Goal: Task Accomplishment & Management: Manage account settings

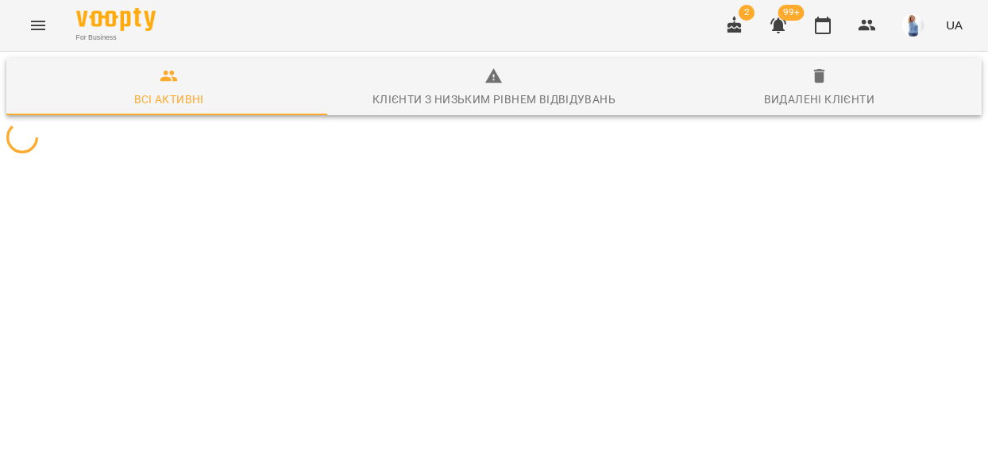
click at [37, 21] on icon "Menu" at bounding box center [38, 26] width 14 height 10
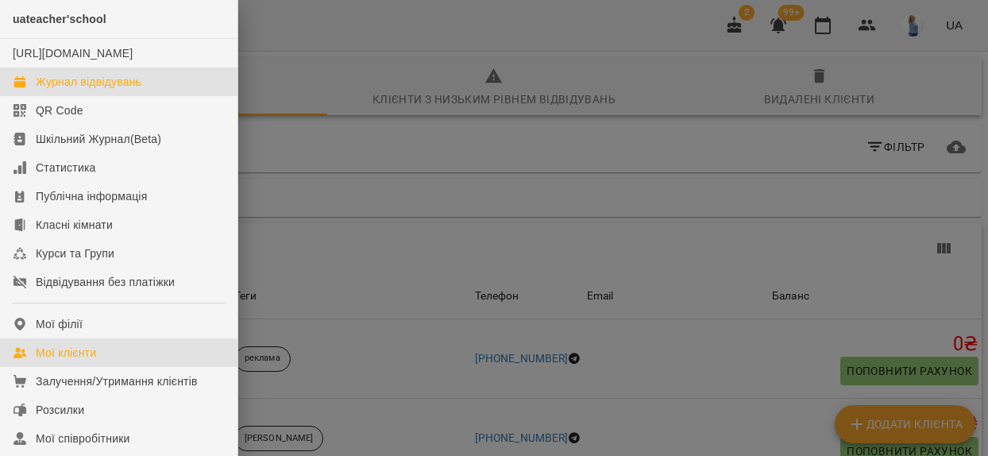
click at [66, 90] on div "Журнал відвідувань" at bounding box center [89, 82] width 106 height 16
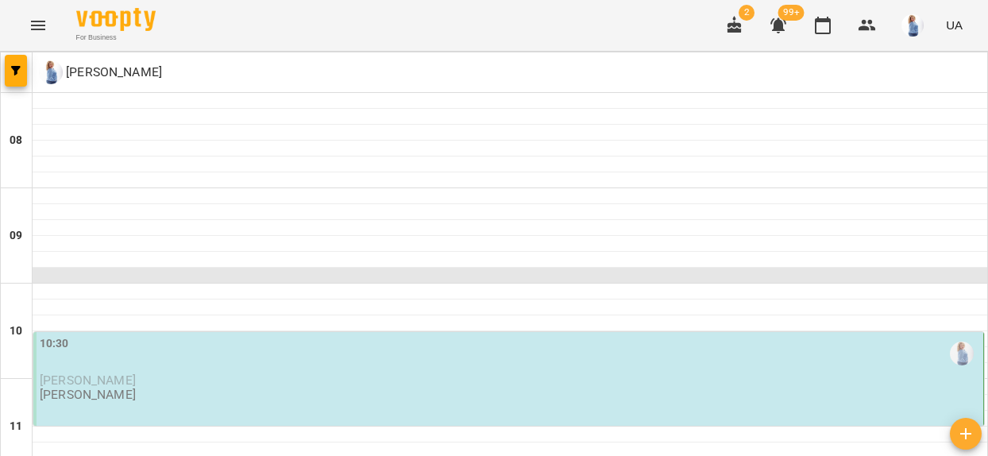
scroll to position [771, 0]
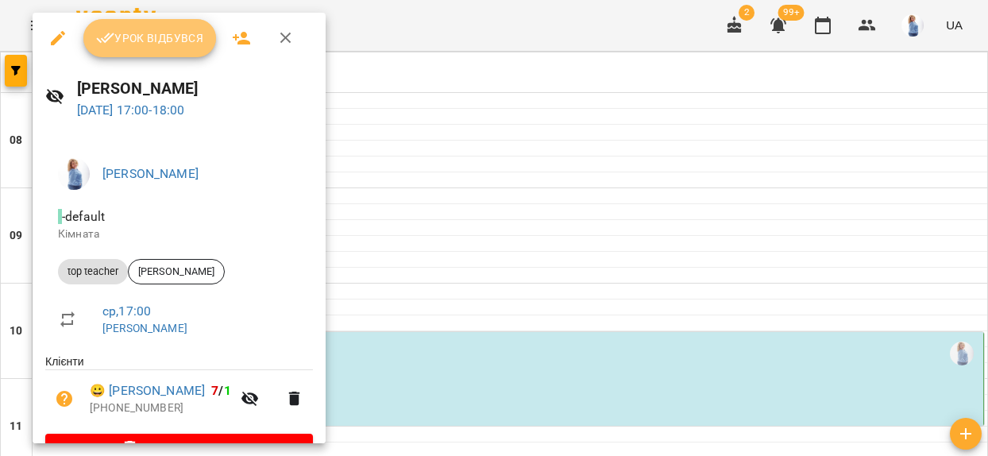
click at [161, 44] on span "Урок відбувся" at bounding box center [150, 38] width 108 height 19
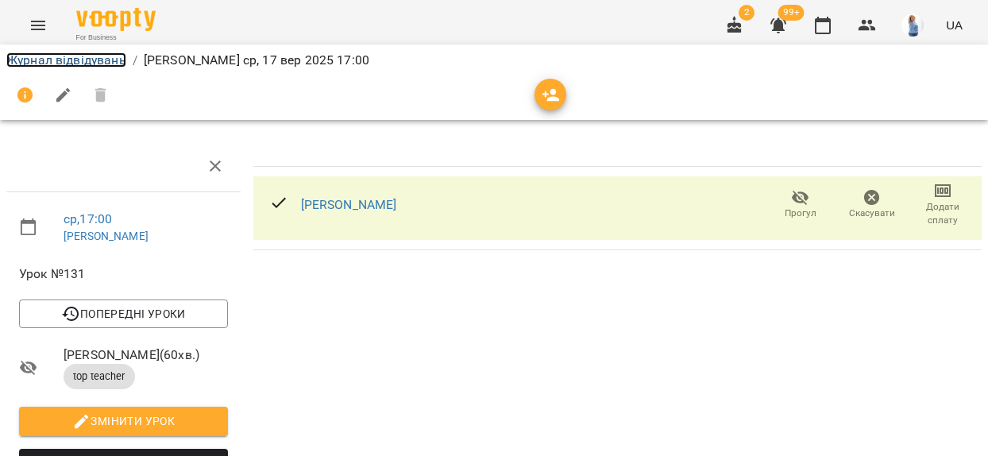
click at [86, 60] on link "Журнал відвідувань" at bounding box center [66, 59] width 120 height 15
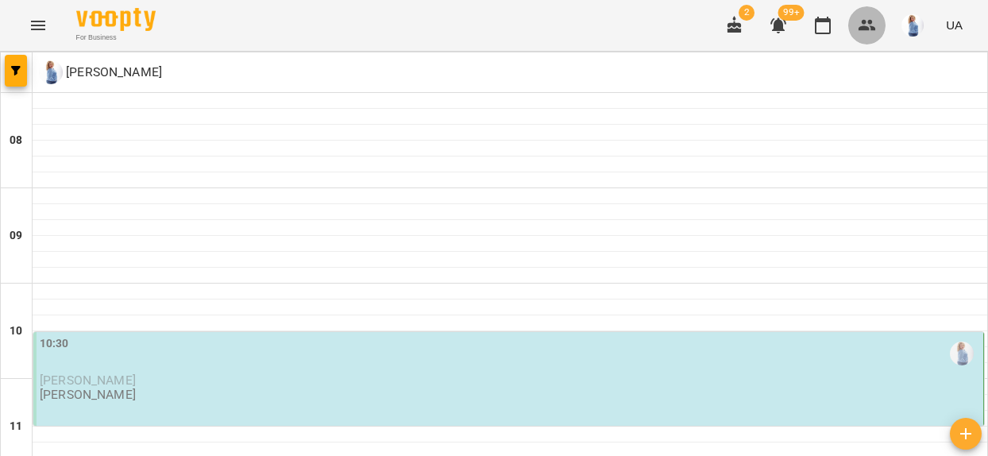
click at [870, 25] on icon "button" at bounding box center [867, 25] width 19 height 19
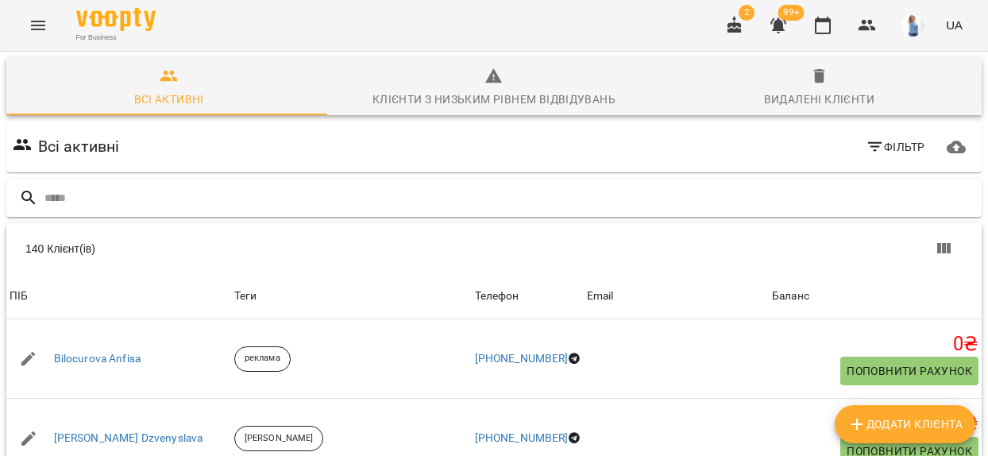
click at [64, 193] on input "text" at bounding box center [509, 198] width 931 height 26
type input "*"
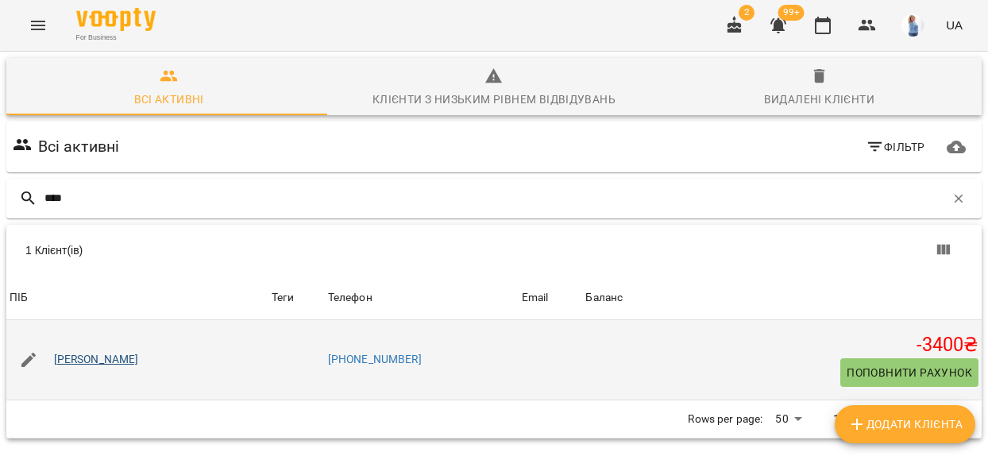
type input "****"
click at [122, 360] on link "[PERSON_NAME]" at bounding box center [96, 360] width 85 height 16
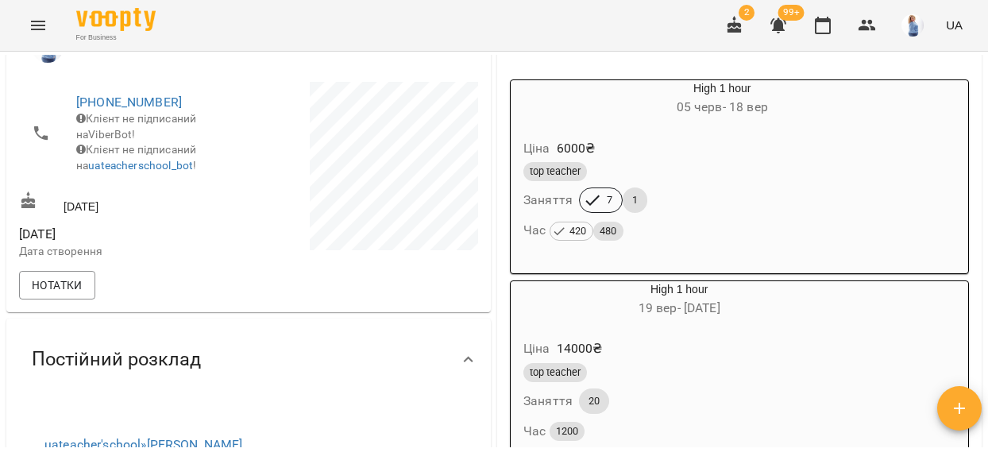
scroll to position [310, 0]
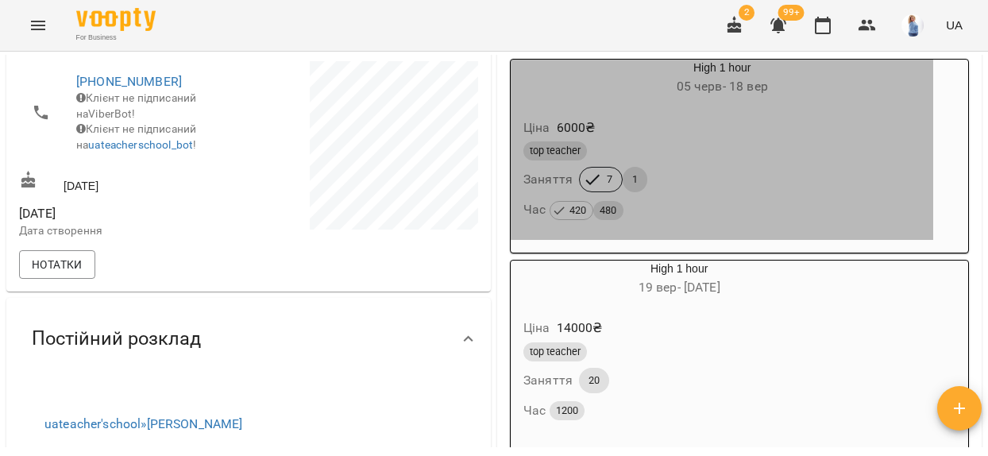
click at [753, 179] on div "top teacher Заняття 7 1 Час 420 480" at bounding box center [722, 181] width 404 height 86
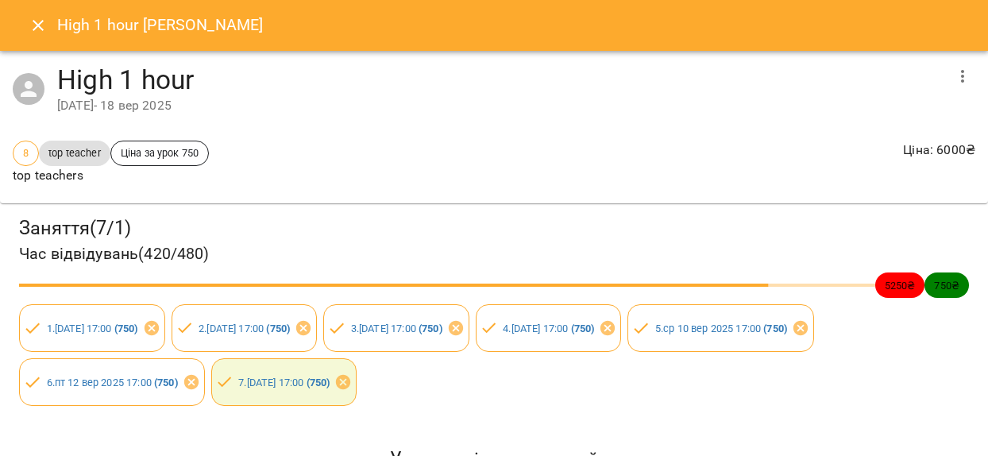
click at [755, 373] on div "Заняття ( 7 / 1 ) Час відвідувань ( 420 / 480 ) 5250 ₴ 750 ₴ 1 . ср 11 черв 202…" at bounding box center [494, 311] width 995 height 222
click at [41, 27] on icon "Close" at bounding box center [38, 25] width 19 height 19
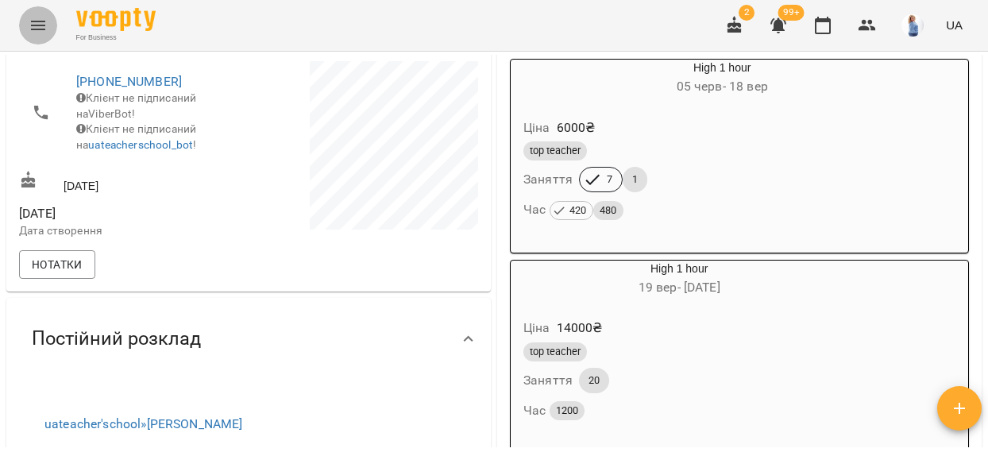
click at [38, 16] on icon "Menu" at bounding box center [38, 25] width 19 height 19
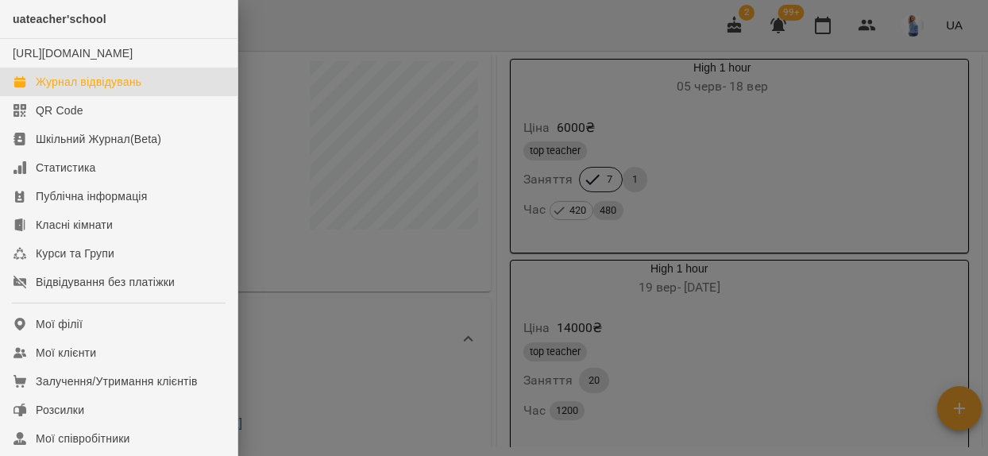
click at [59, 90] on div "Журнал відвідувань" at bounding box center [89, 82] width 106 height 16
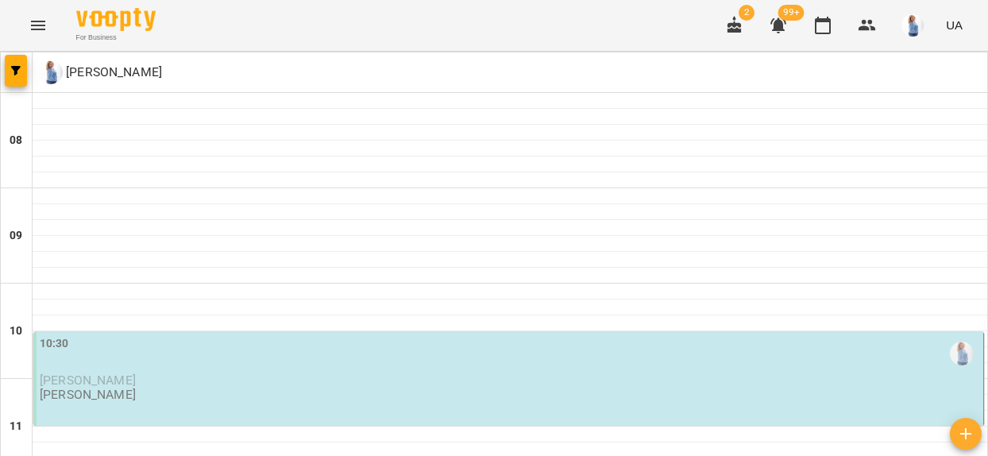
scroll to position [818, 0]
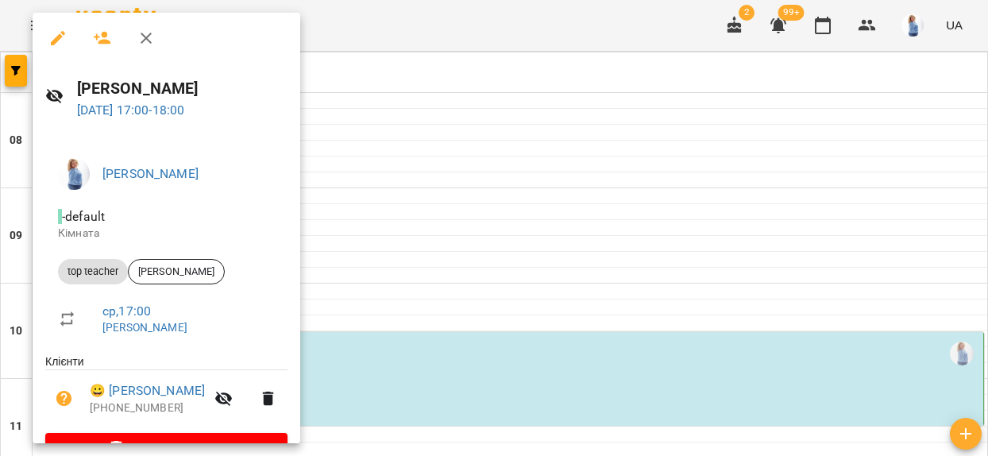
click at [458, 196] on div at bounding box center [494, 228] width 988 height 456
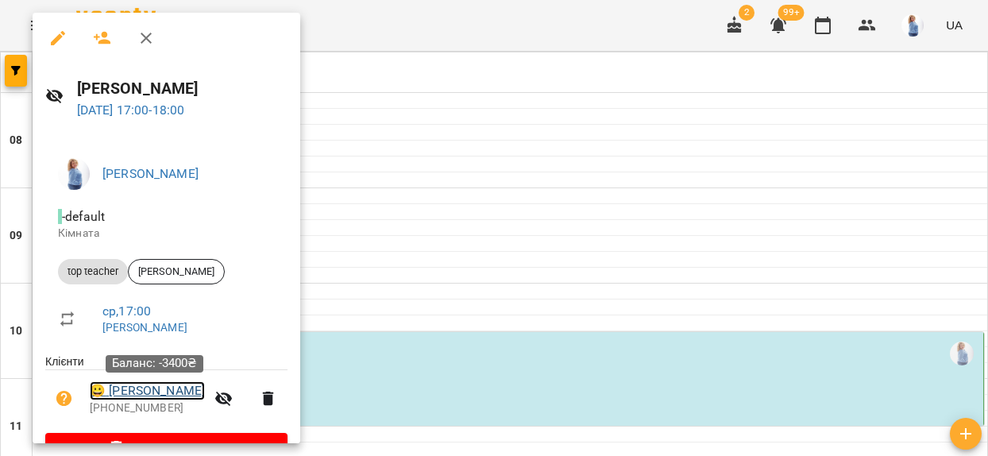
click at [170, 390] on link "😀 Міщенко Світлана" at bounding box center [147, 390] width 115 height 19
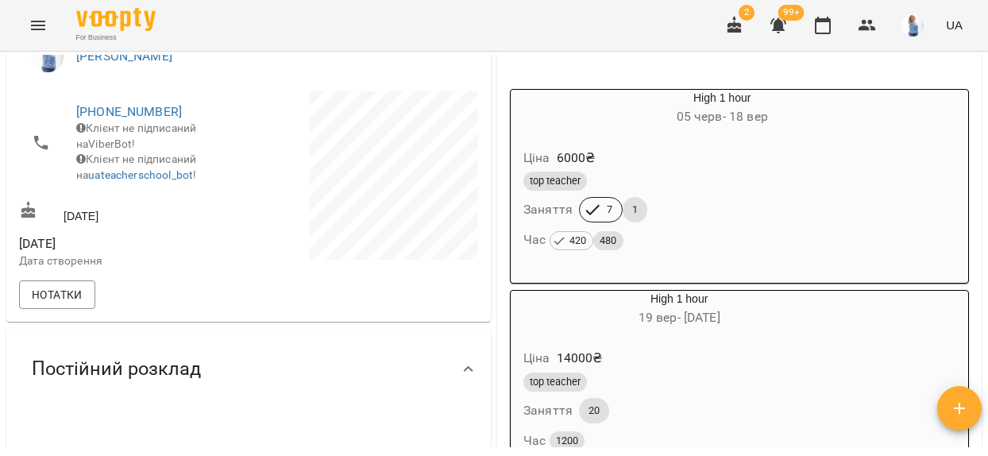
scroll to position [276, 0]
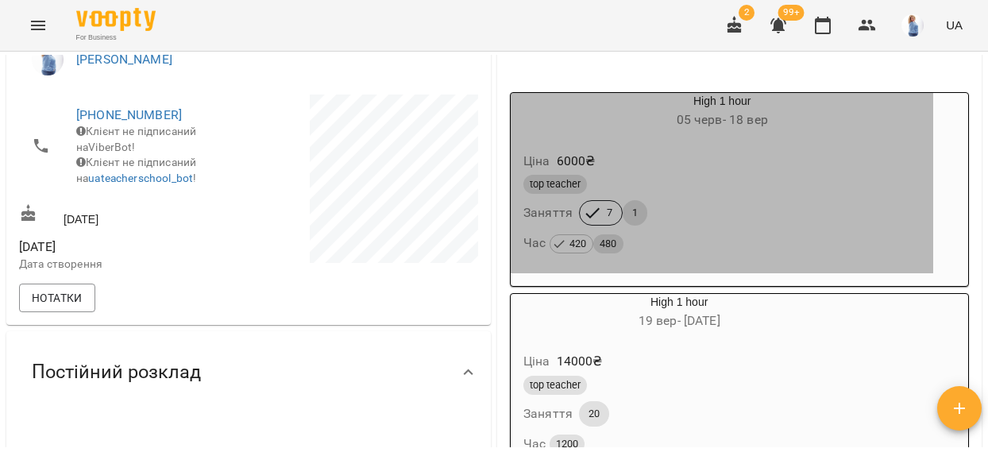
click at [745, 210] on div "top teacher Заняття 7 1 Час 420 480" at bounding box center [722, 215] width 404 height 86
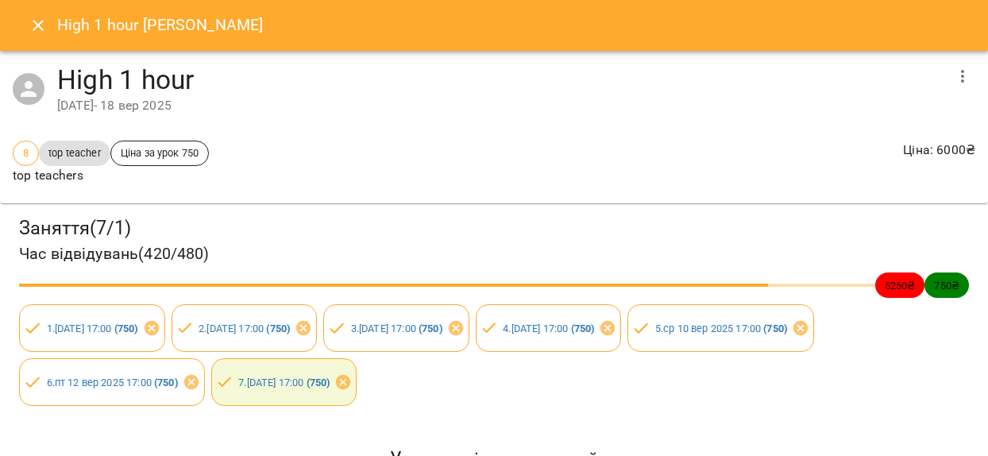
click at [656, 400] on div "Заняття ( 7 / 1 ) Час відвідувань ( 420 / 480 ) 5250 ₴ 750 ₴ 1 . ср 11 черв 202…" at bounding box center [494, 311] width 995 height 222
click at [46, 29] on icon "Close" at bounding box center [38, 25] width 19 height 19
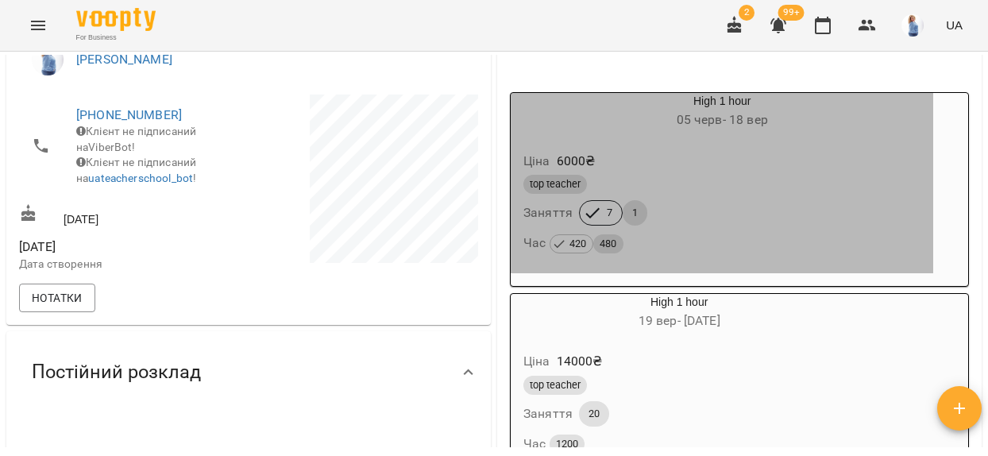
click at [772, 247] on div "Час 420 480" at bounding box center [722, 243] width 397 height 22
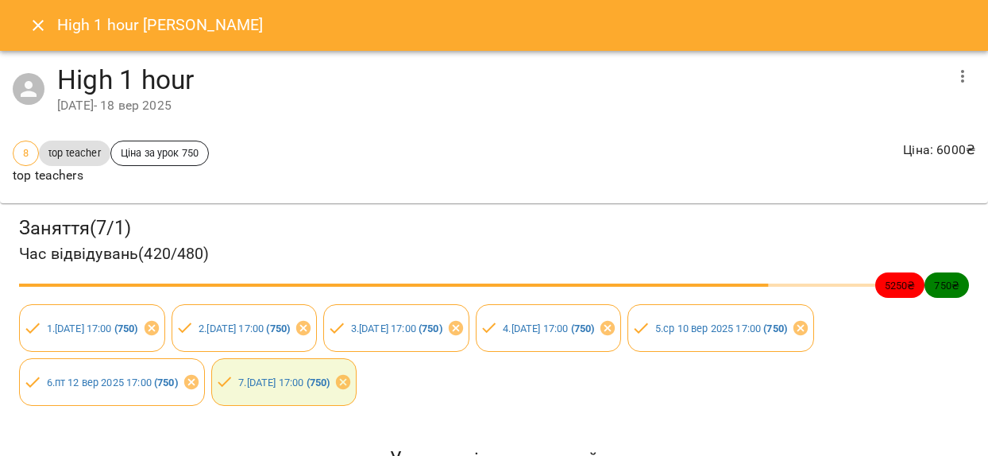
click at [760, 417] on div "Заняття ( 7 / 1 ) Час відвідувань ( 420 / 480 ) 5250 ₴ 750 ₴ 1 . ср 11 черв 202…" at bounding box center [494, 311] width 995 height 222
click at [33, 23] on icon "Close" at bounding box center [38, 25] width 19 height 19
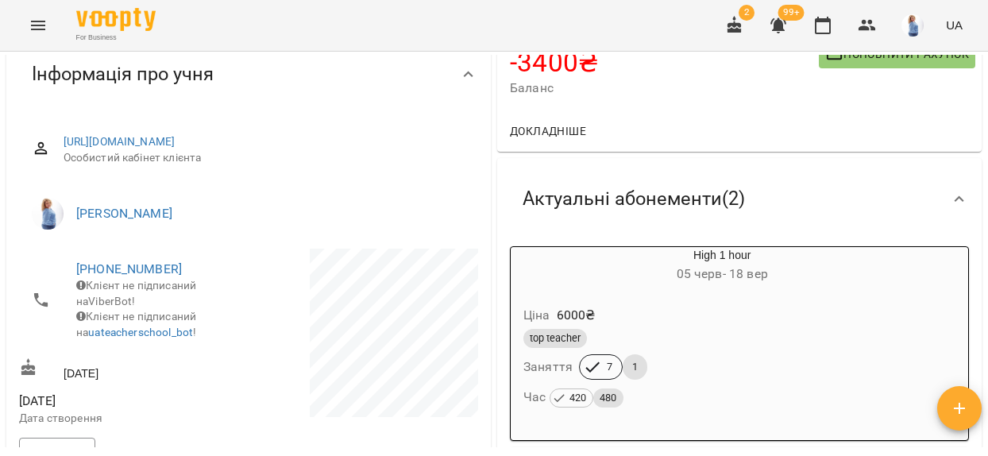
scroll to position [0, 0]
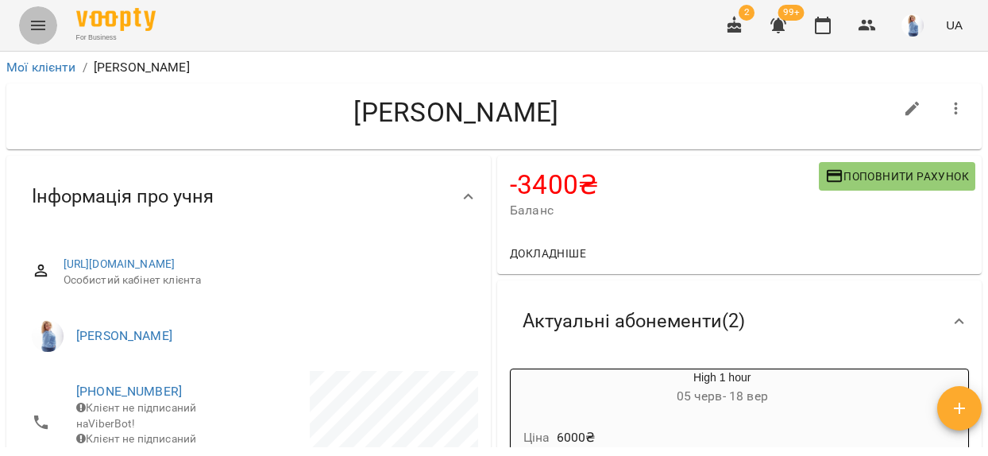
click at [37, 23] on icon "Menu" at bounding box center [38, 25] width 19 height 19
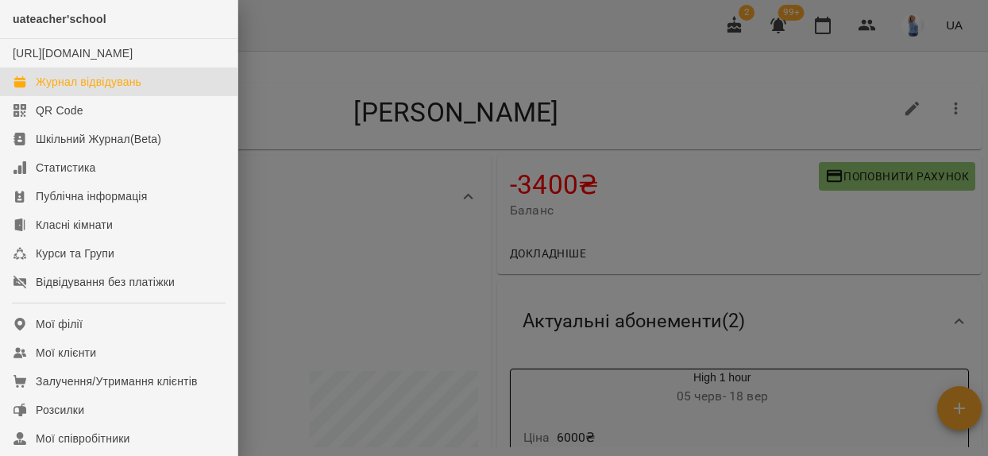
click at [70, 90] on div "Журнал відвідувань" at bounding box center [89, 82] width 106 height 16
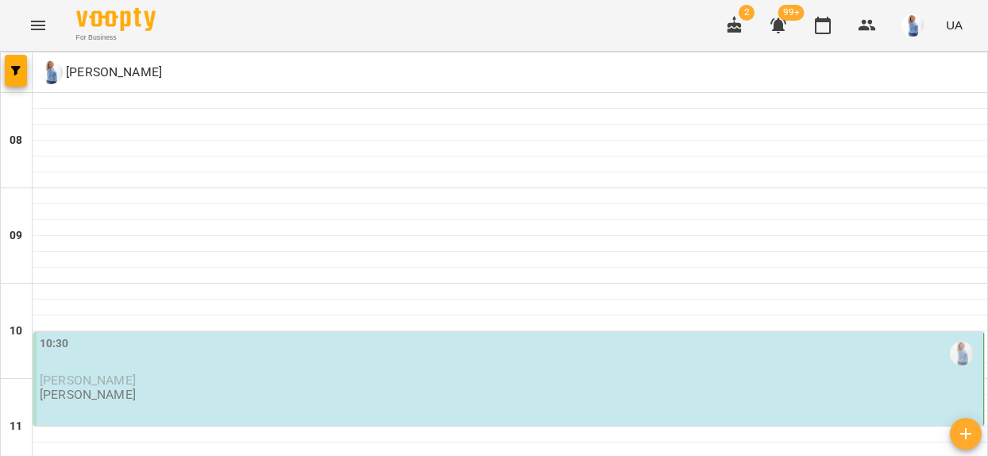
scroll to position [773, 0]
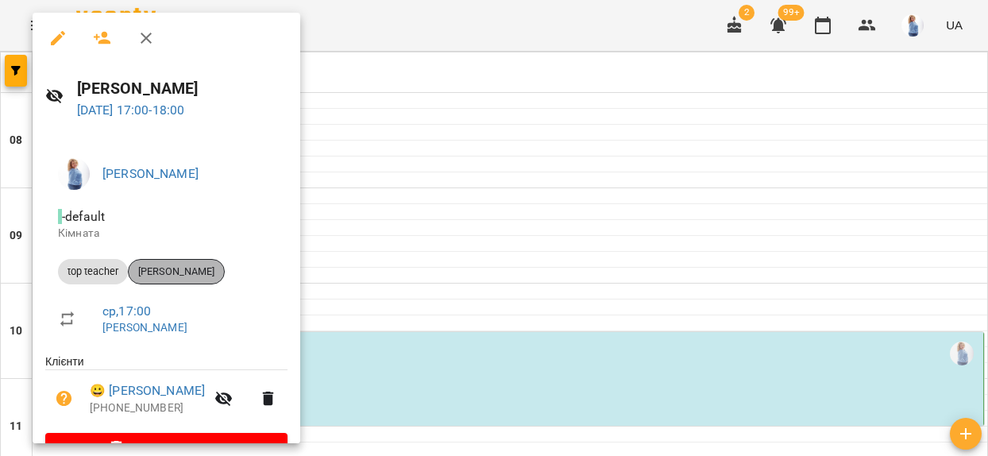
click at [203, 271] on span "[PERSON_NAME]" at bounding box center [176, 272] width 95 height 14
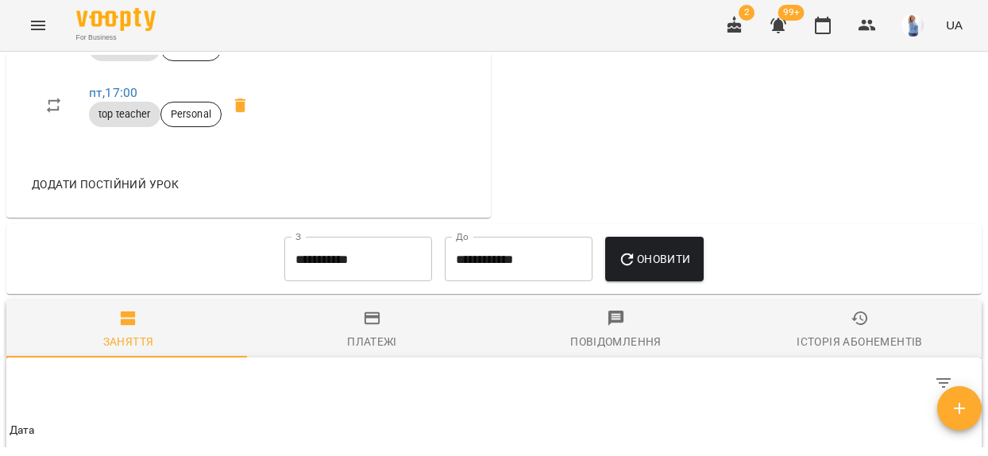
scroll to position [821, 0]
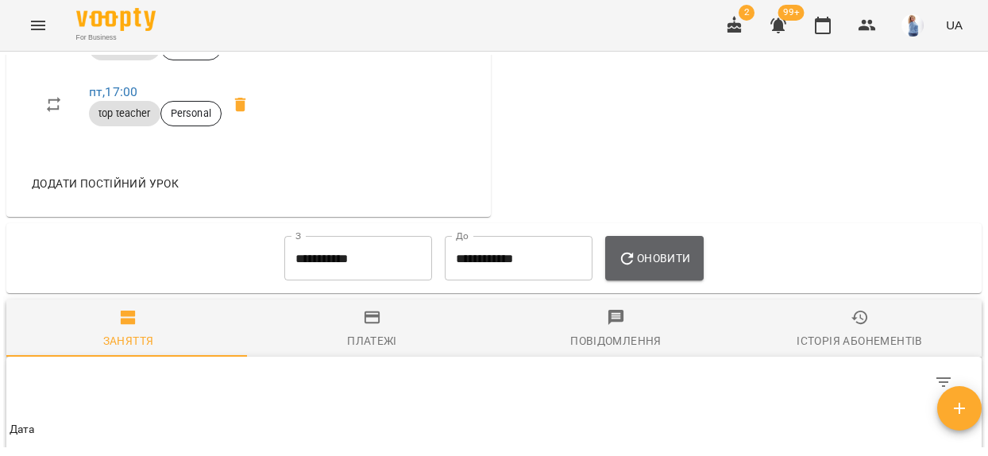
click at [667, 268] on span "Оновити" at bounding box center [654, 258] width 72 height 19
click at [634, 269] on icon "button" at bounding box center [627, 258] width 19 height 19
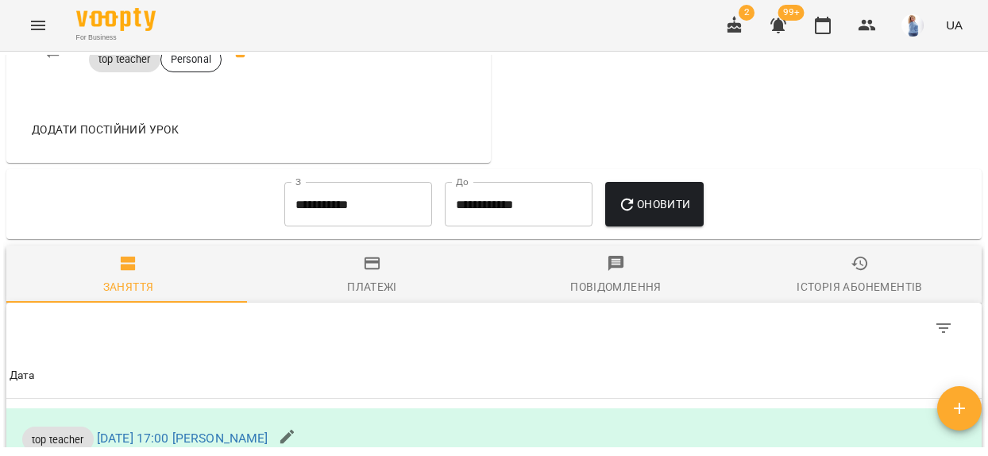
scroll to position [876, 0]
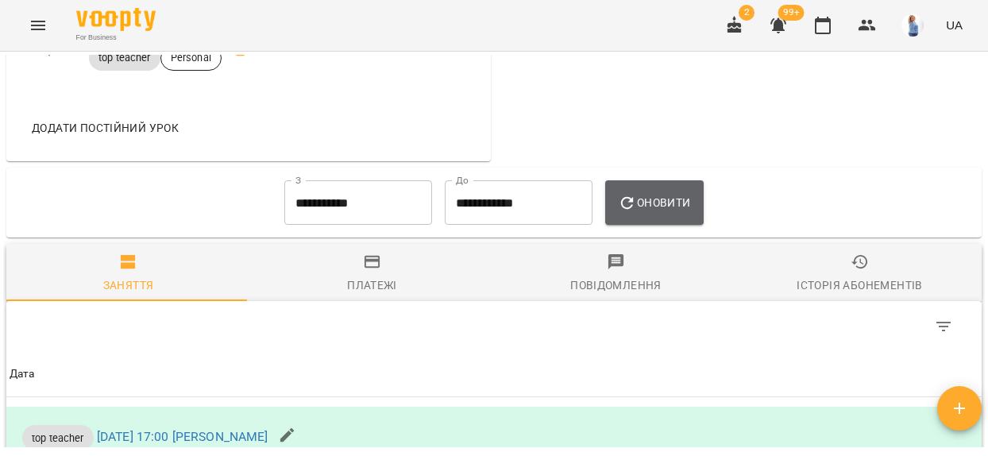
click at [682, 212] on span "Оновити" at bounding box center [654, 202] width 72 height 19
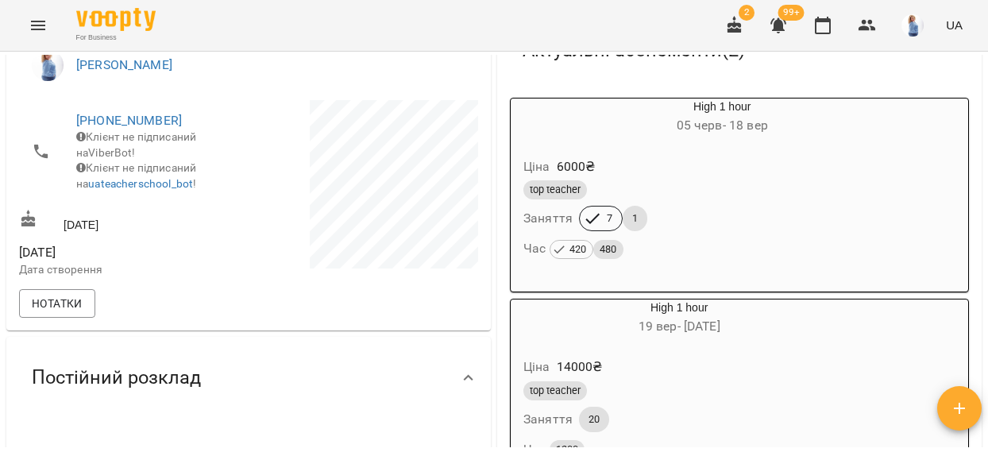
scroll to position [0, 0]
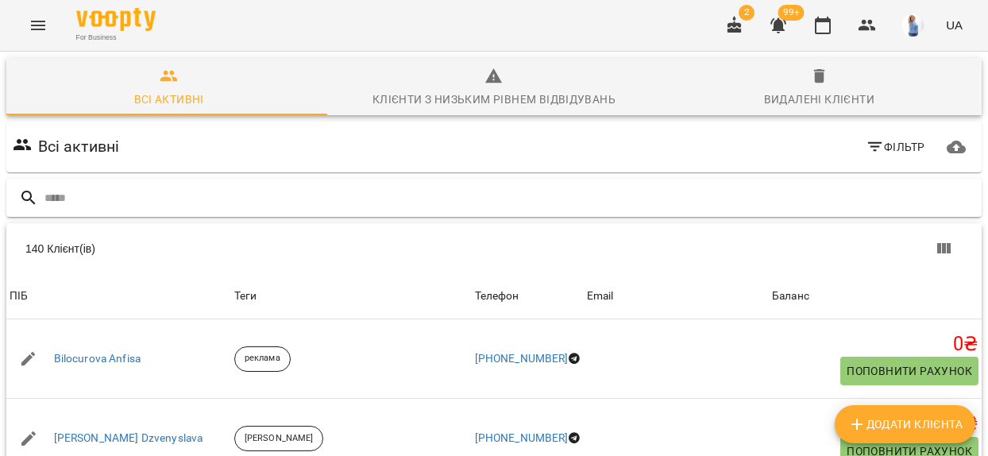
click at [51, 206] on input "text" at bounding box center [509, 198] width 931 height 26
click at [51, 203] on input "text" at bounding box center [509, 198] width 931 height 26
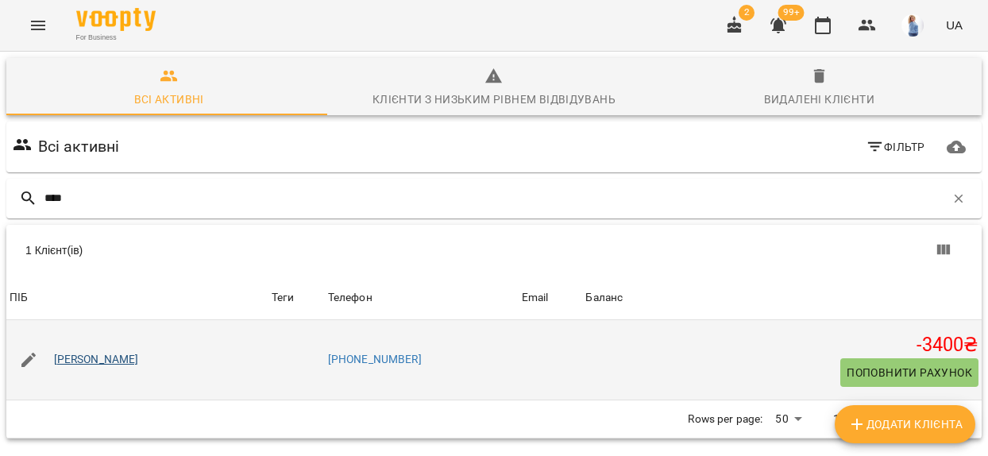
type input "****"
click at [103, 364] on link "[PERSON_NAME]" at bounding box center [96, 360] width 85 height 16
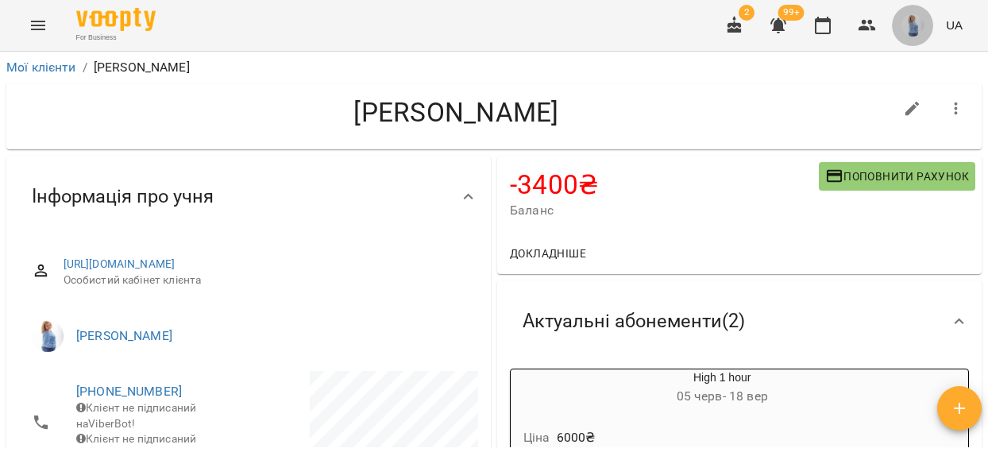
click at [909, 27] on img "button" at bounding box center [913, 25] width 22 height 22
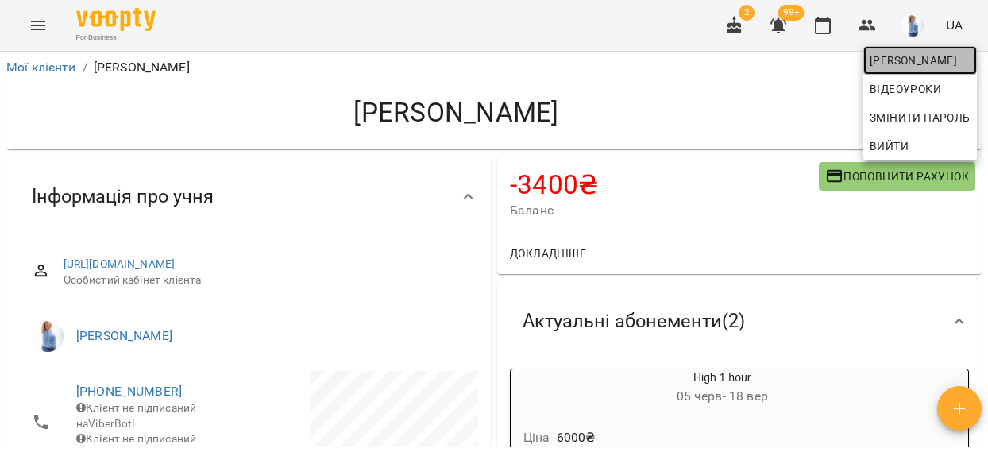
click at [899, 59] on span "[PERSON_NAME]" at bounding box center [920, 60] width 101 height 19
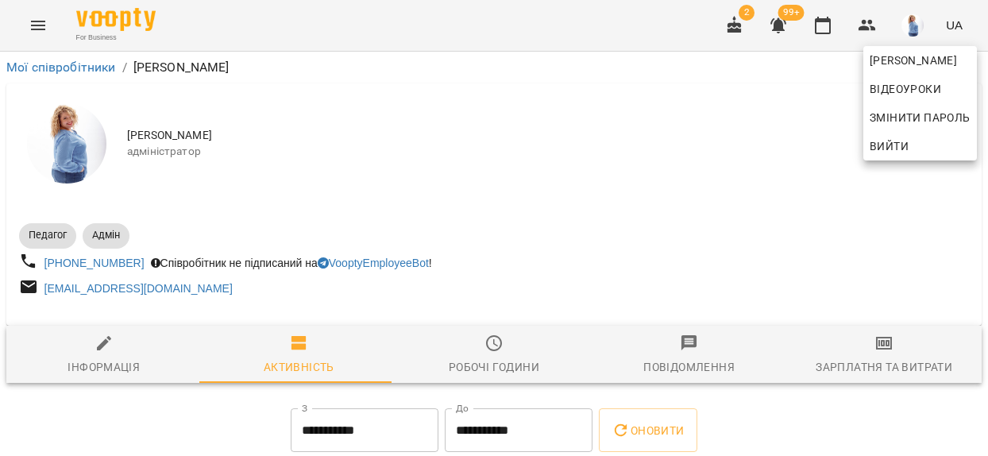
click at [484, 350] on div at bounding box center [494, 228] width 988 height 456
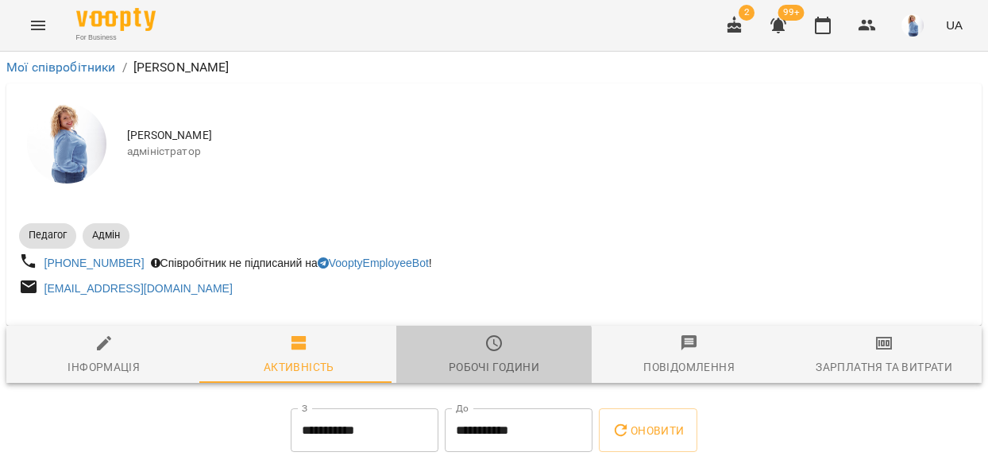
click at [477, 368] on div "Робочі години" at bounding box center [494, 367] width 91 height 19
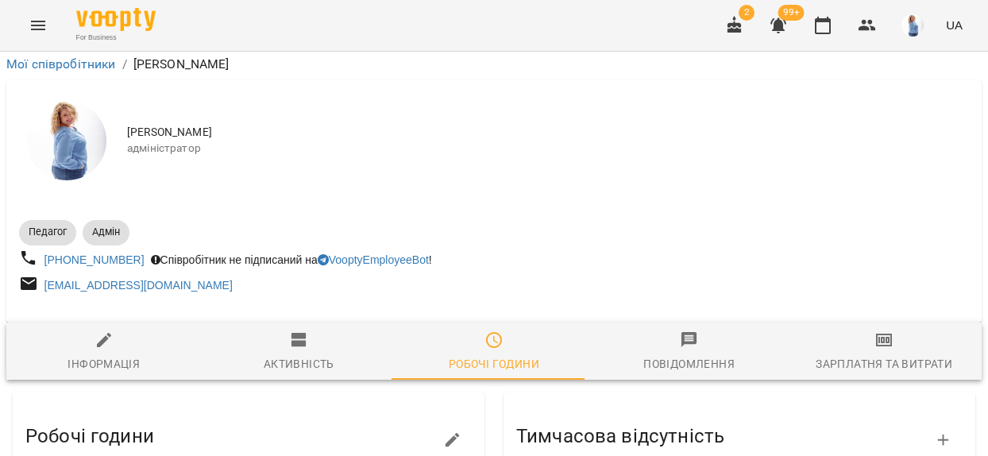
scroll to position [172, 0]
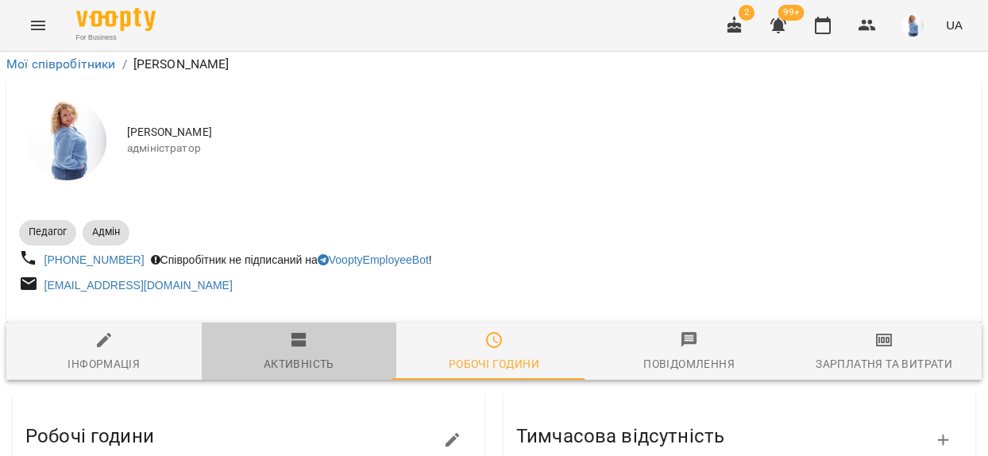
click at [307, 354] on div "Активність" at bounding box center [299, 363] width 71 height 19
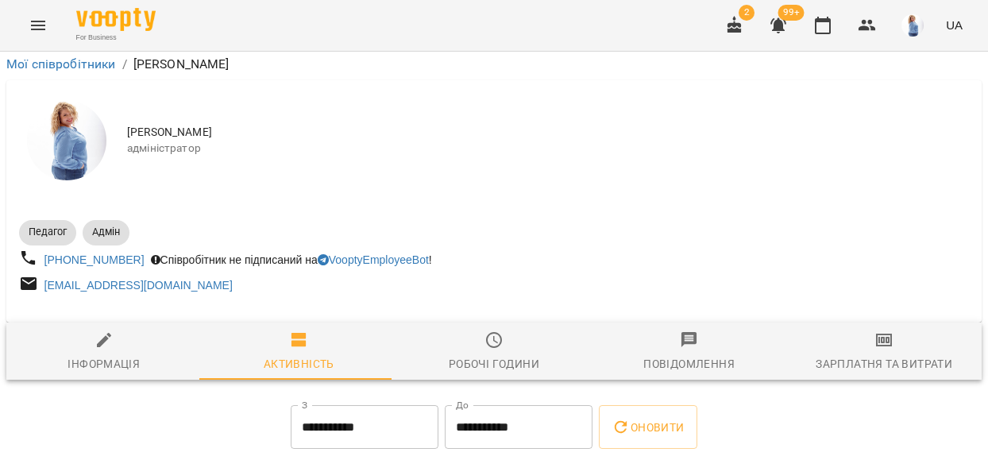
scroll to position [691, 0]
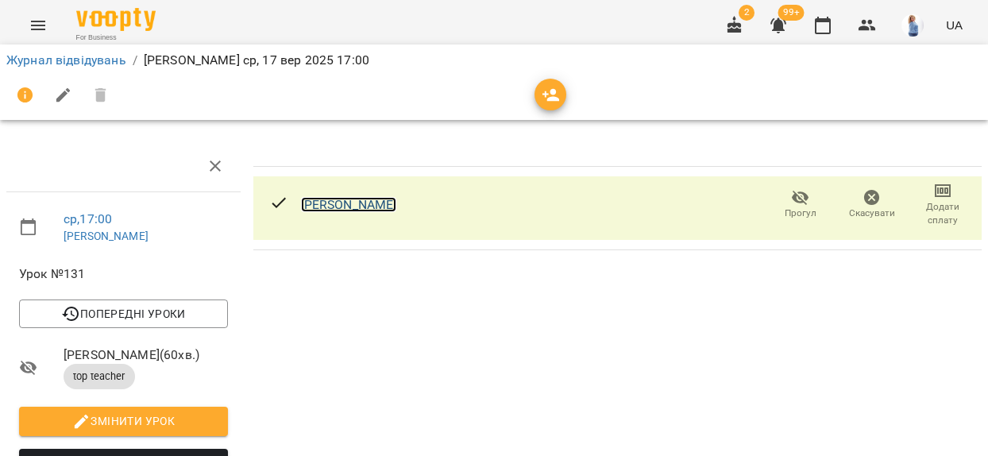
click at [359, 198] on link "[PERSON_NAME]" at bounding box center [349, 204] width 96 height 15
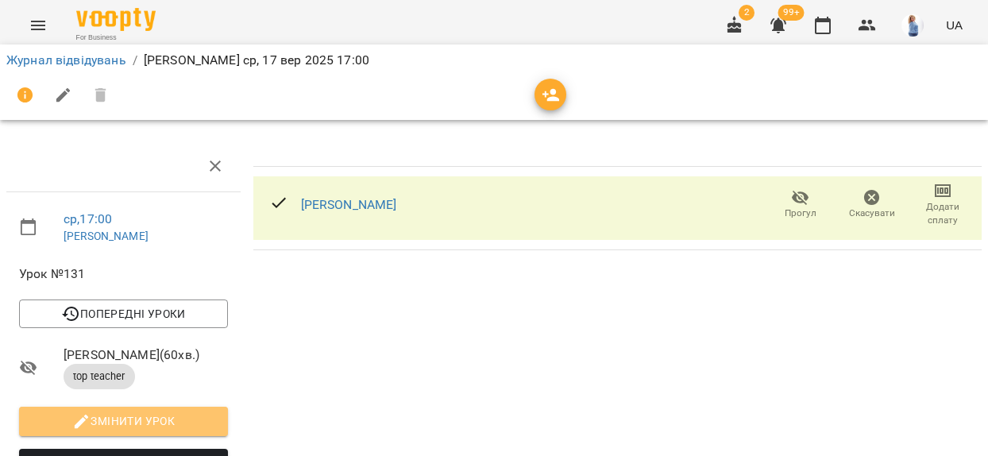
click at [151, 416] on span "Змінити урок" at bounding box center [124, 421] width 184 height 19
select select "**********"
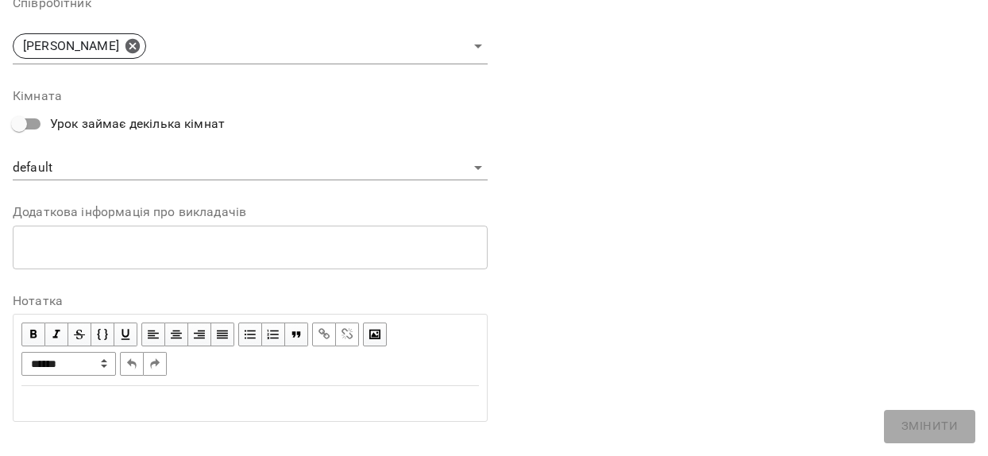
scroll to position [508, 0]
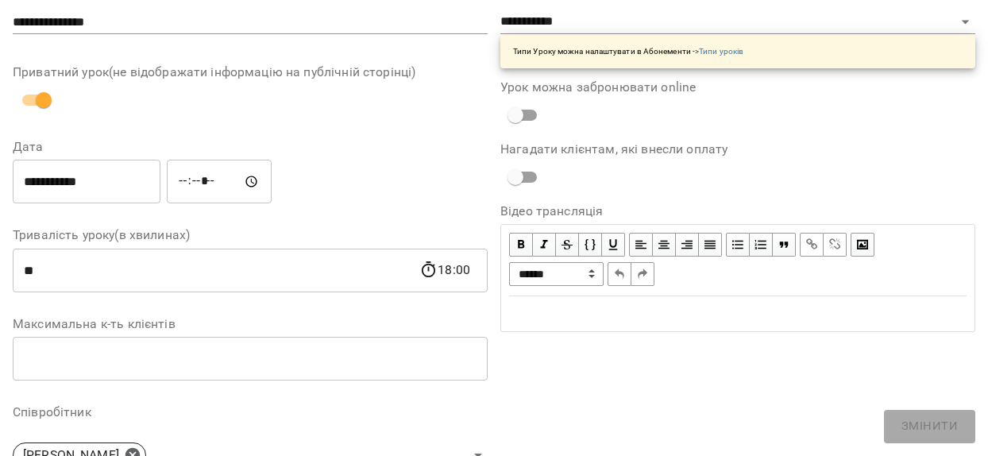
scroll to position [0, 0]
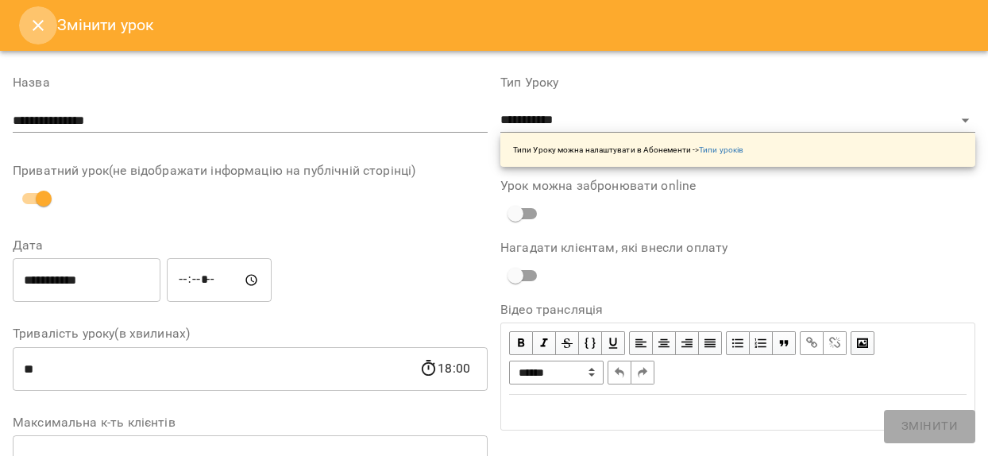
click at [36, 29] on icon "Close" at bounding box center [38, 25] width 19 height 19
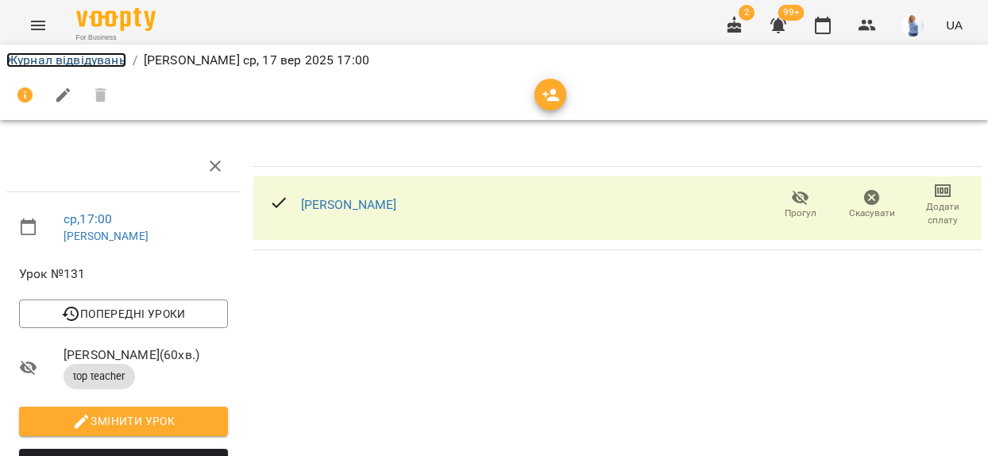
click at [41, 63] on link "Журнал відвідувань" at bounding box center [66, 59] width 120 height 15
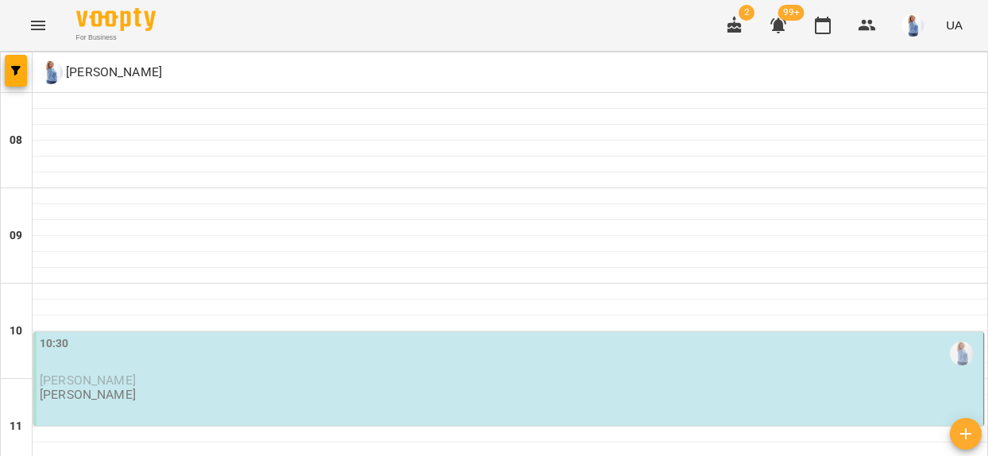
scroll to position [795, 0]
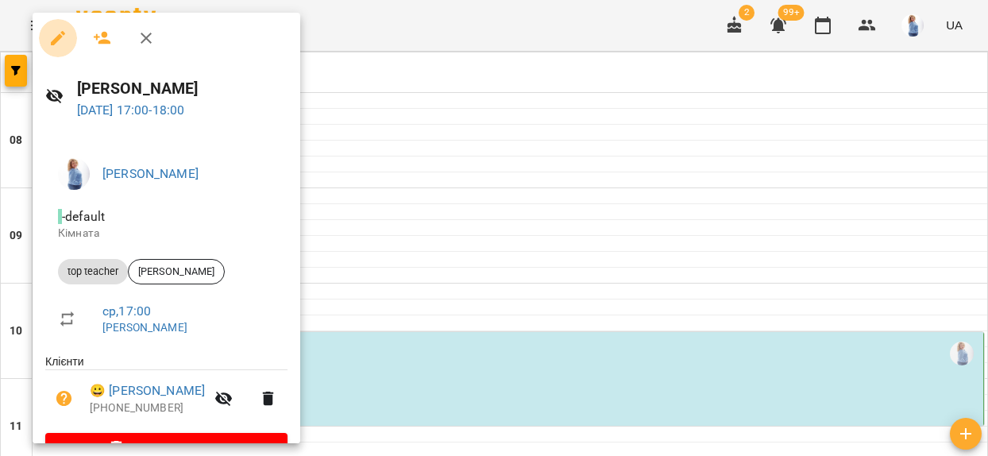
click at [60, 36] on icon "button" at bounding box center [58, 38] width 14 height 14
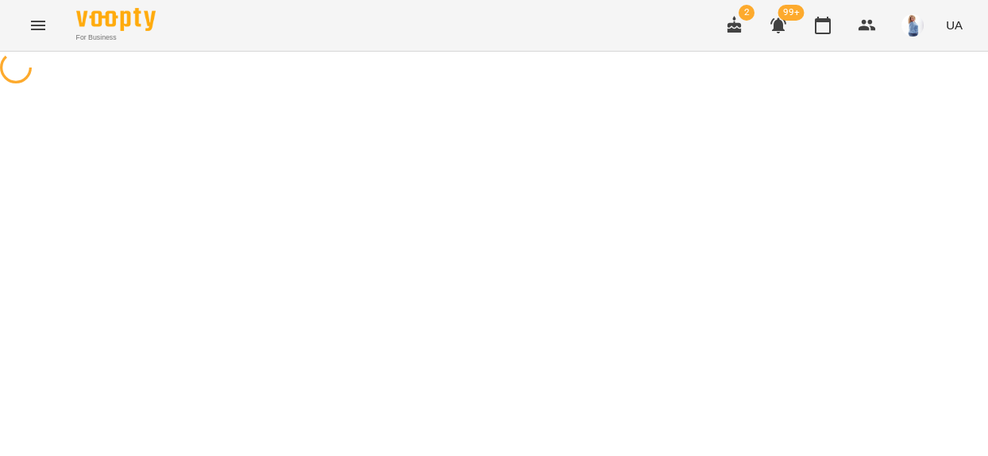
select select "**********"
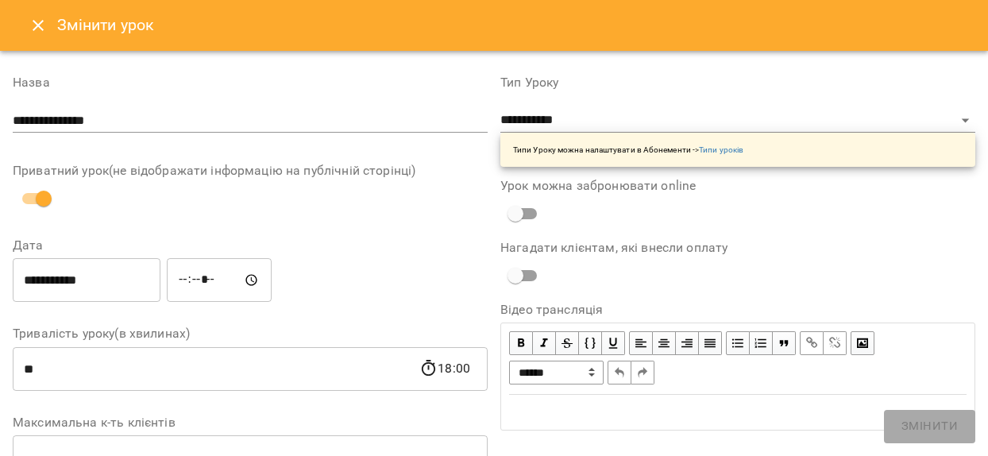
click at [547, 153] on p "Типи Уроку можна налаштувати в Абонементи -> Типи уроків" at bounding box center [628, 150] width 230 height 12
click at [718, 149] on link "Типи уроків" at bounding box center [721, 149] width 44 height 9
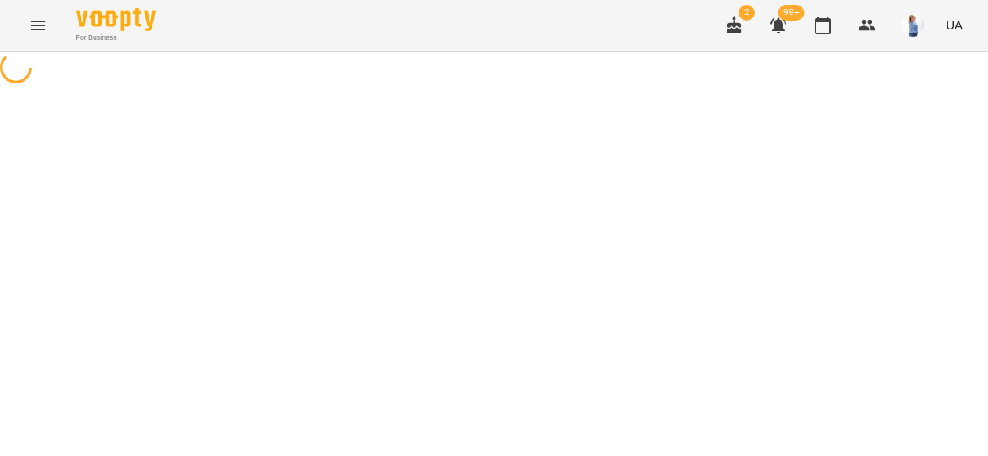
select select "**********"
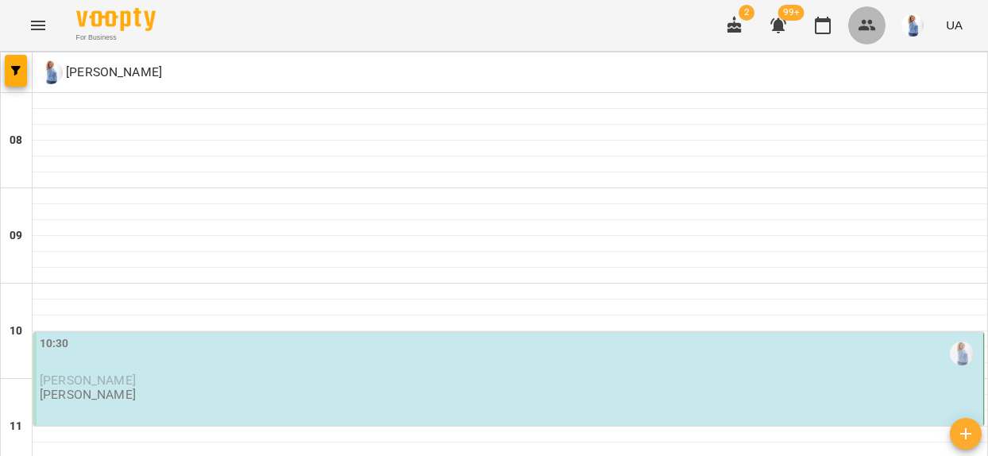
click at [866, 30] on icon "button" at bounding box center [867, 25] width 17 height 11
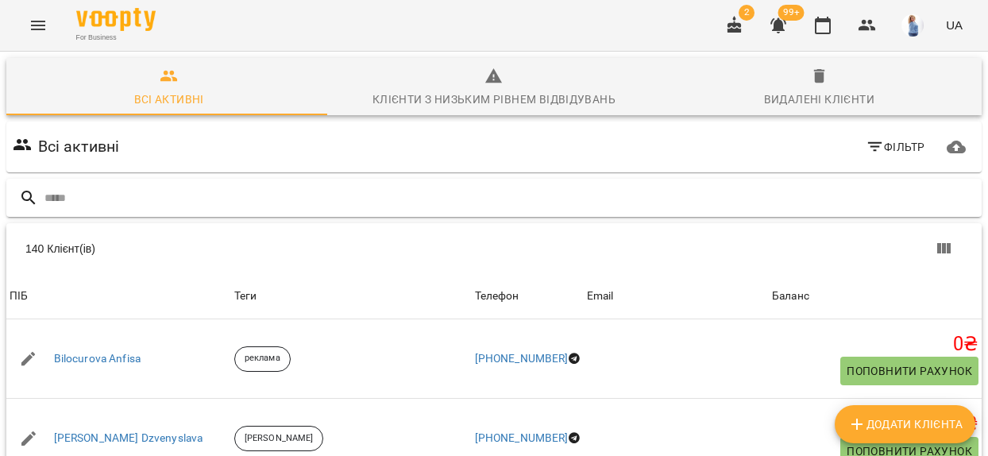
click at [65, 195] on input "text" at bounding box center [509, 198] width 931 height 26
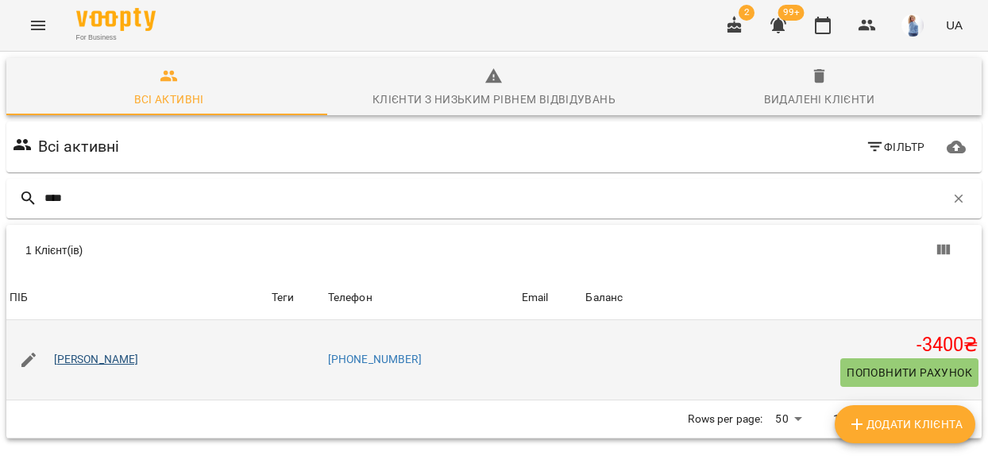
type input "****"
click at [103, 358] on link "[PERSON_NAME]" at bounding box center [96, 360] width 85 height 16
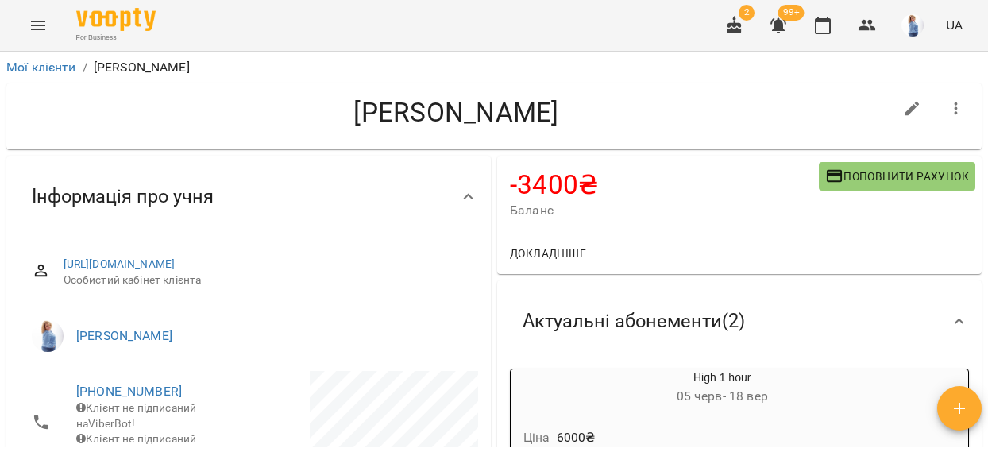
scroll to position [91, 0]
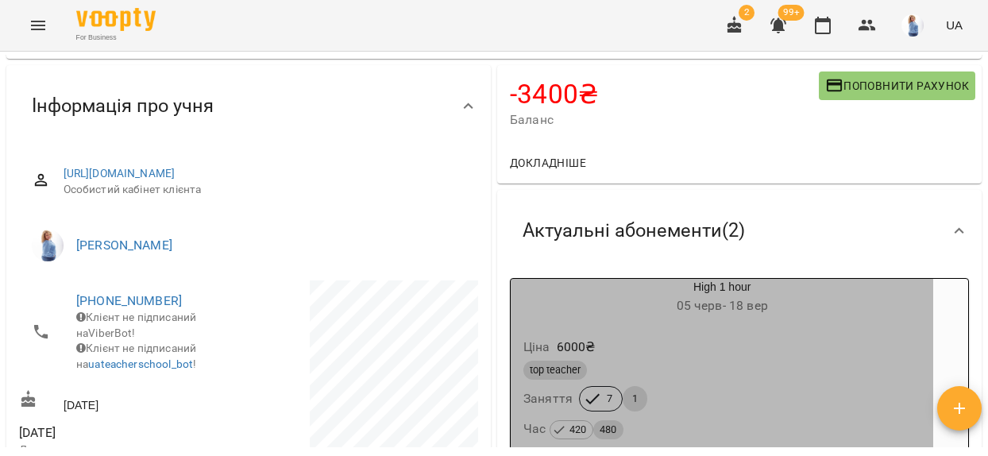
click at [758, 380] on div "top teacher" at bounding box center [722, 370] width 397 height 19
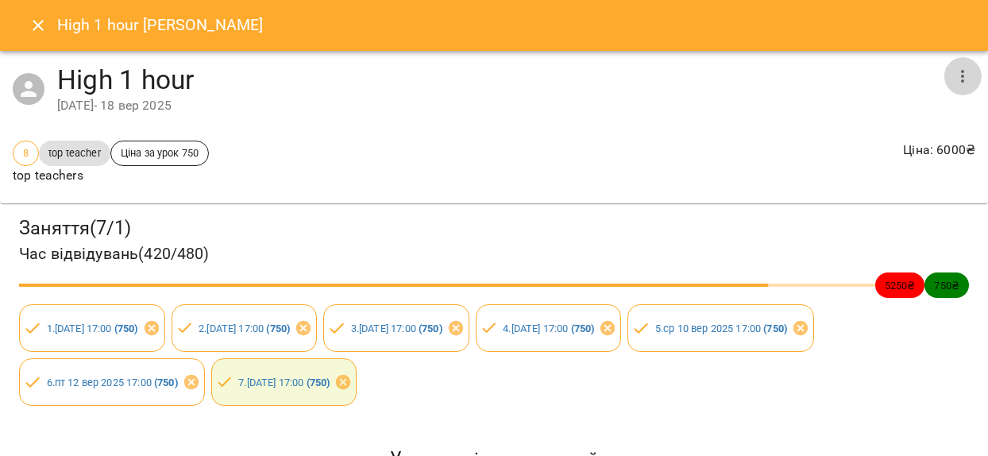
click at [953, 74] on icon "button" at bounding box center [962, 76] width 19 height 19
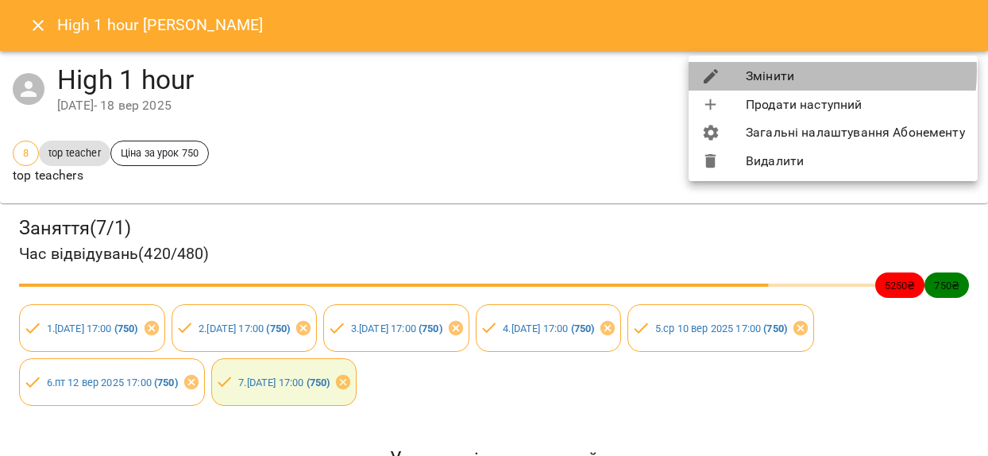
click at [788, 71] on li "Змінити" at bounding box center [833, 76] width 289 height 29
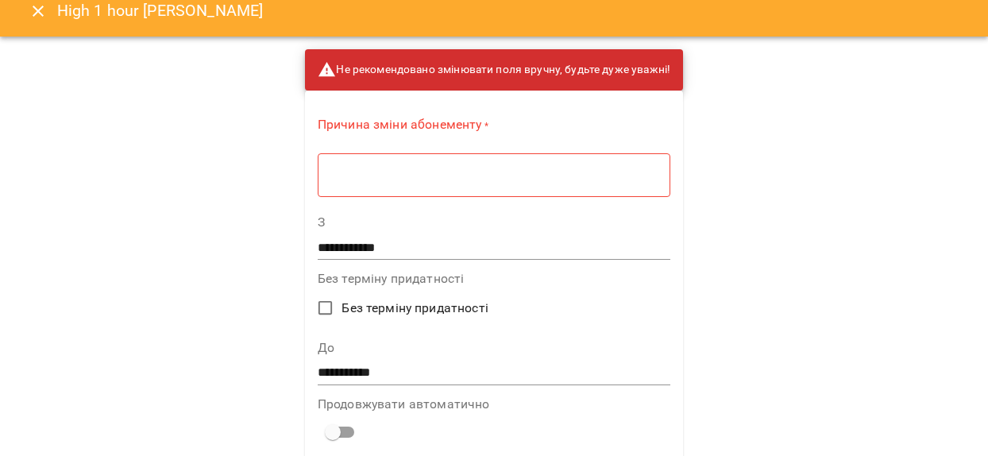
scroll to position [0, 0]
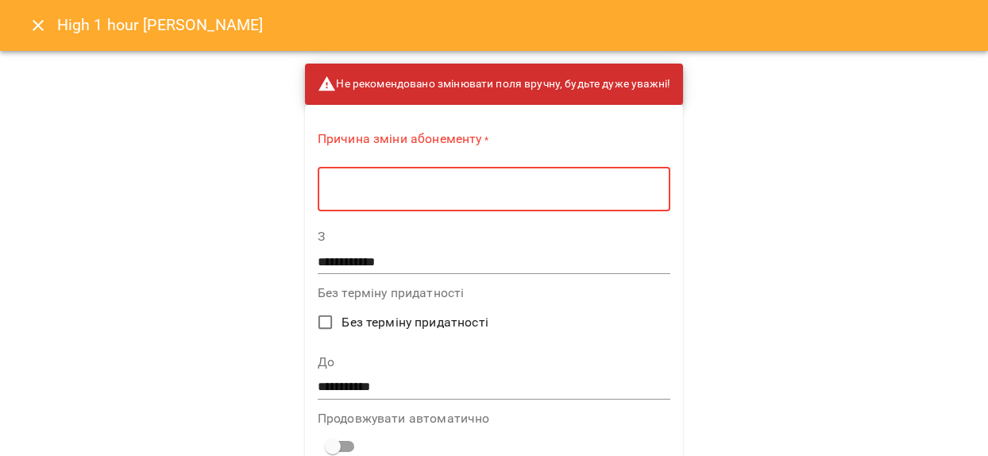
click at [330, 189] on textarea at bounding box center [494, 189] width 330 height 15
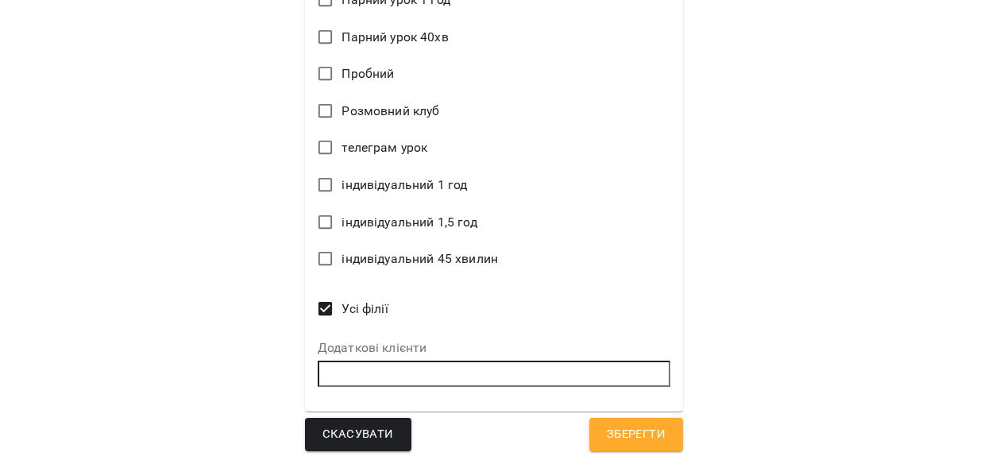
scroll to position [1041, 0]
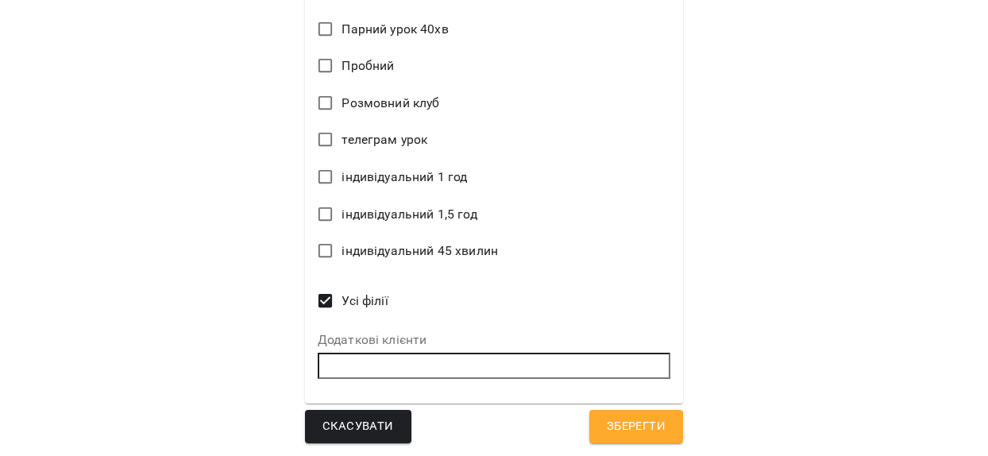
click at [640, 424] on span "Зберегти" at bounding box center [636, 426] width 59 height 21
click at [631, 423] on span "Зберегти" at bounding box center [636, 426] width 59 height 21
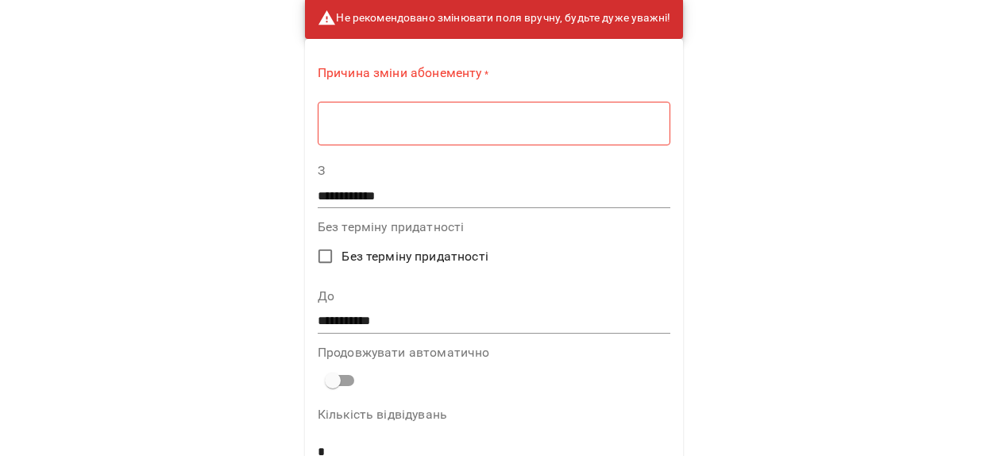
scroll to position [65, 0]
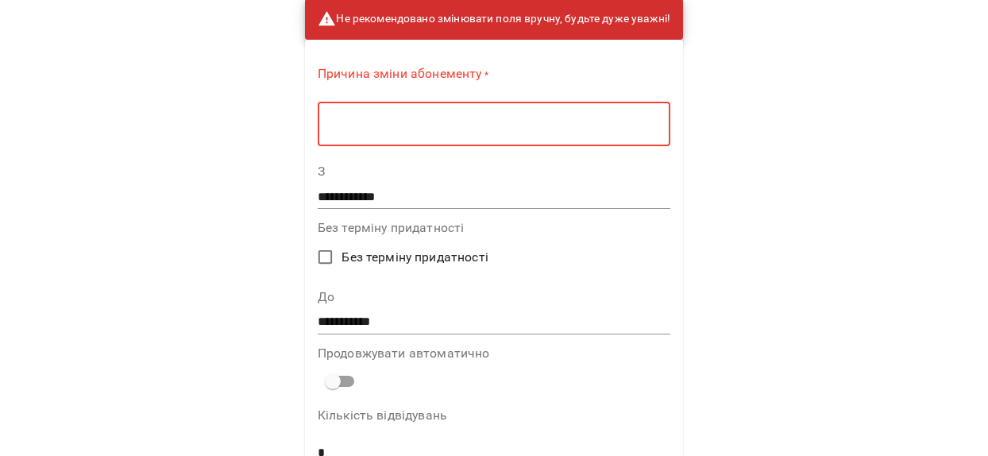
click at [337, 119] on textarea at bounding box center [494, 124] width 330 height 15
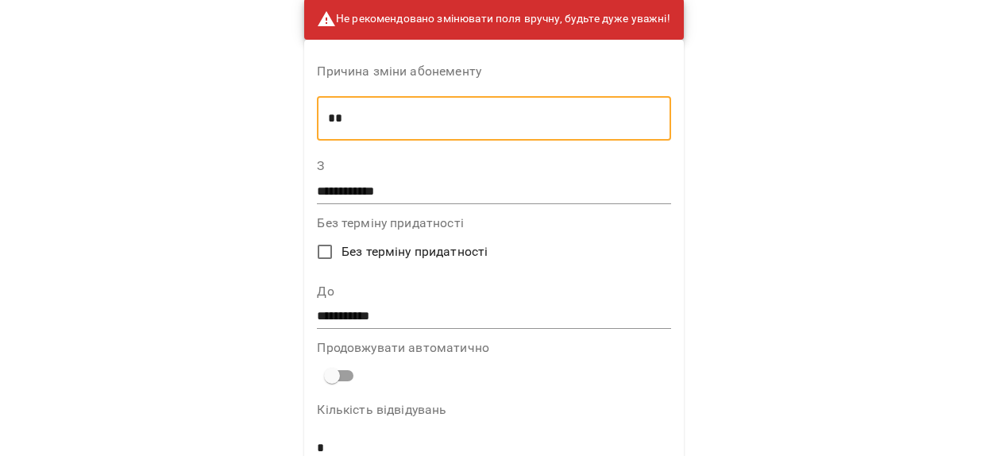
type textarea "*"
click at [753, 234] on div "**********" at bounding box center [494, 228] width 988 height 456
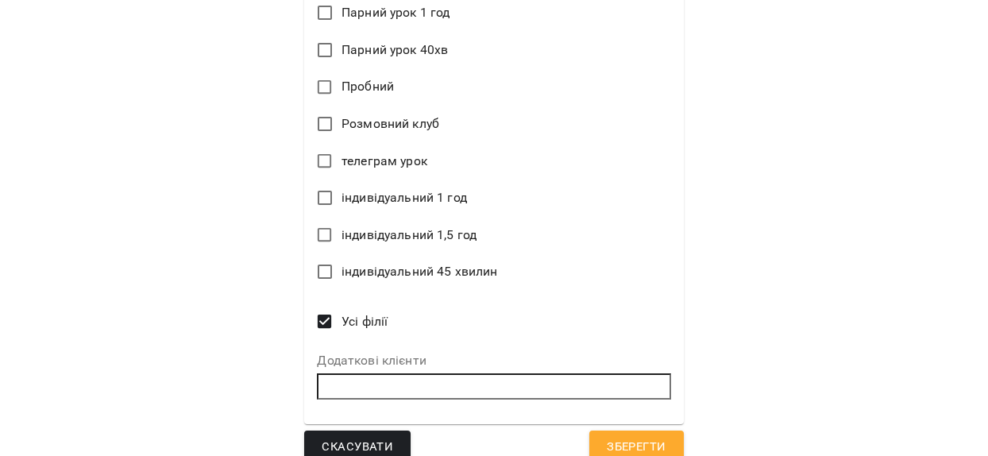
scroll to position [1034, 0]
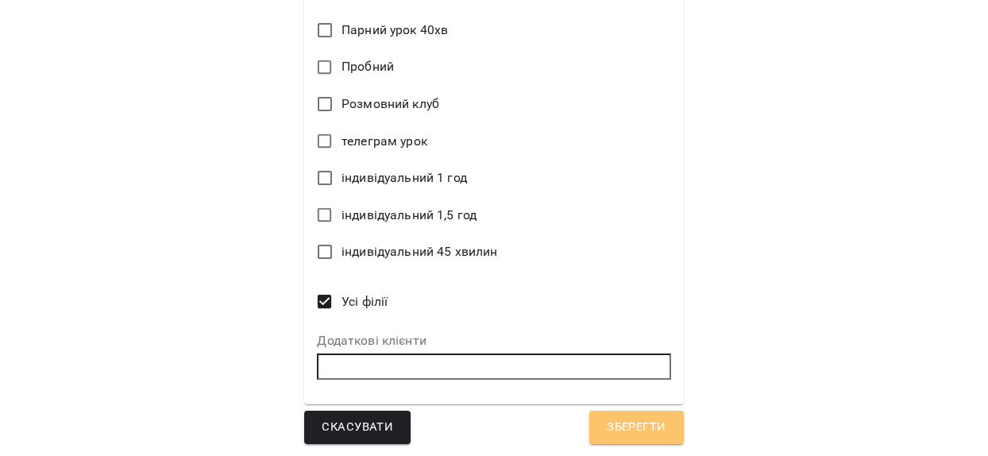
click at [636, 423] on span "Зберегти" at bounding box center [636, 427] width 59 height 21
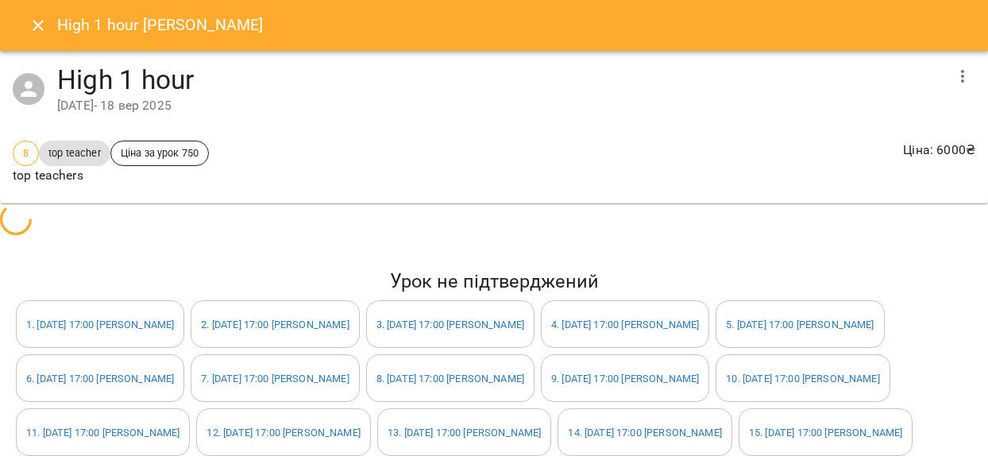
scroll to position [104, 0]
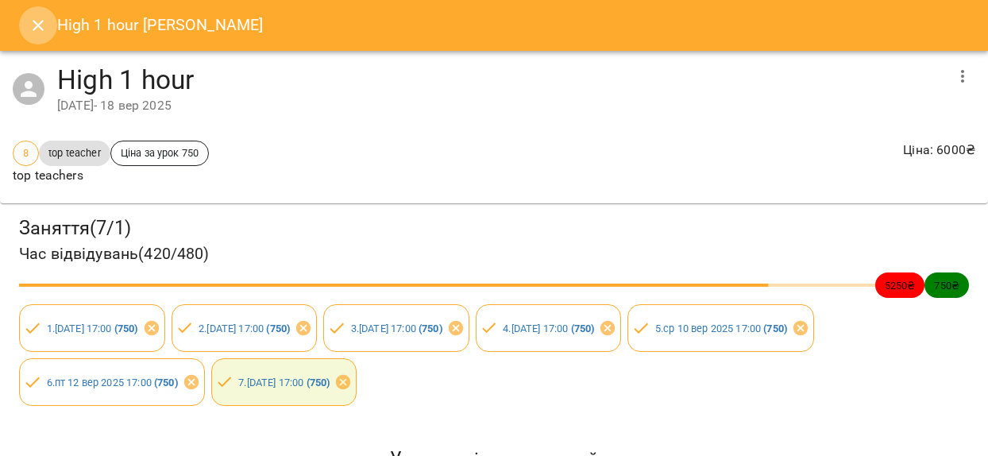
click at [36, 25] on icon "Close" at bounding box center [38, 25] width 19 height 19
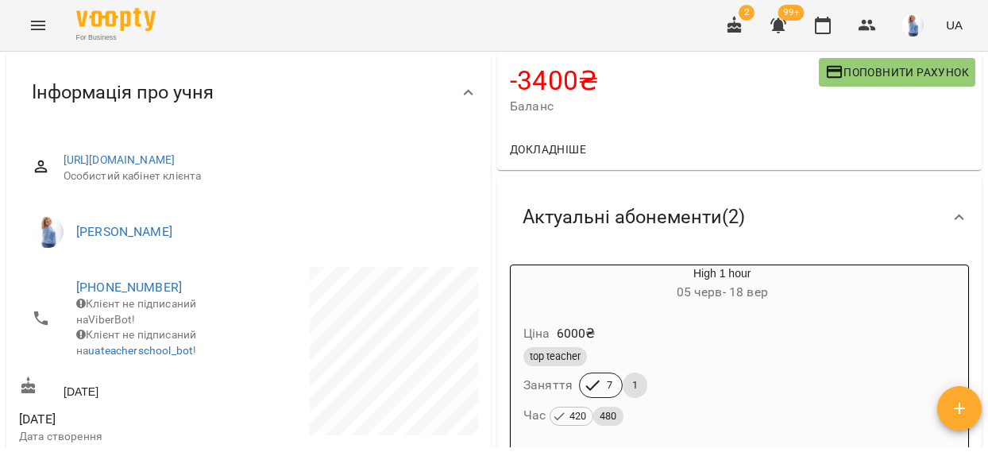
click at [823, 386] on div "top teacher Заняття 7 1 Час 420 480" at bounding box center [722, 387] width 404 height 86
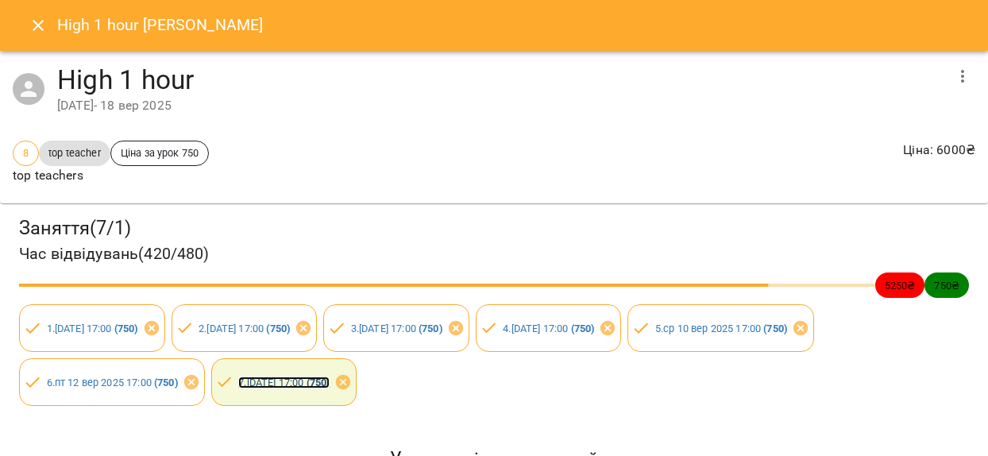
click at [330, 377] on link "7 . пн 15 вер 2025 17:00 ( 750 )" at bounding box center [283, 383] width 91 height 12
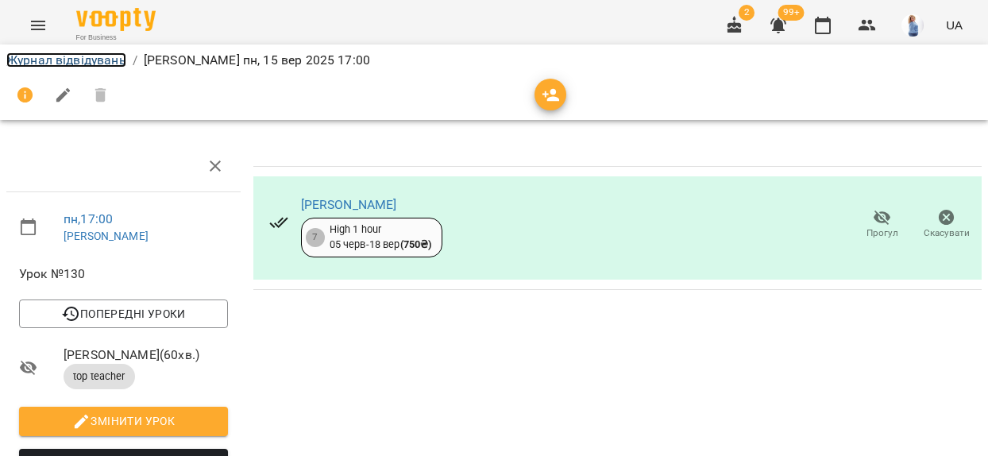
click at [57, 56] on link "Журнал відвідувань" at bounding box center [66, 59] width 120 height 15
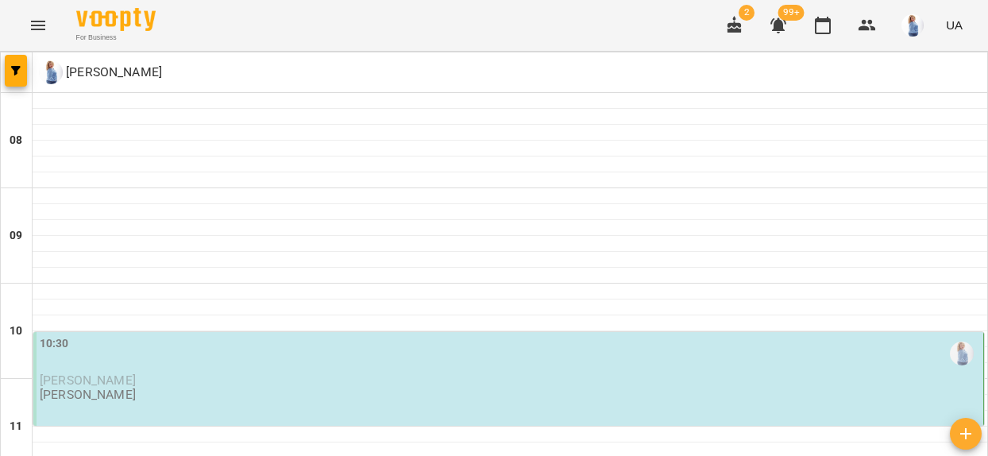
scroll to position [871, 0]
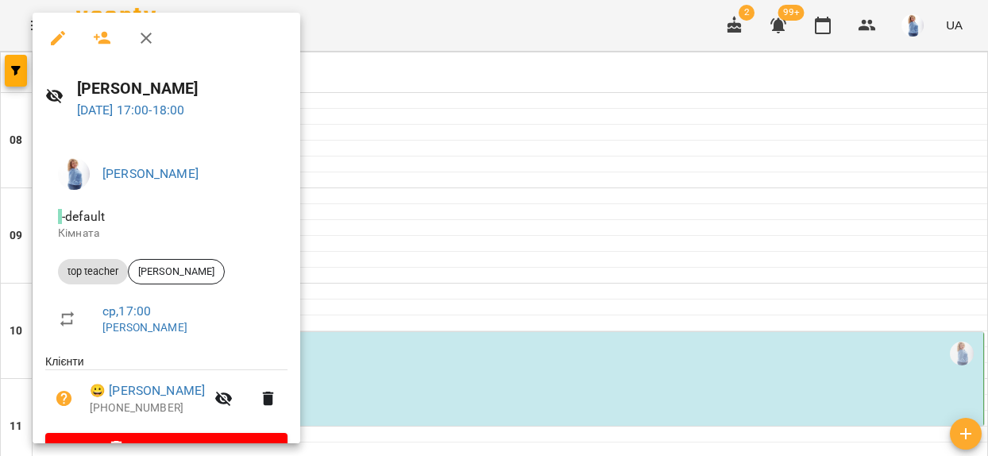
scroll to position [40, 0]
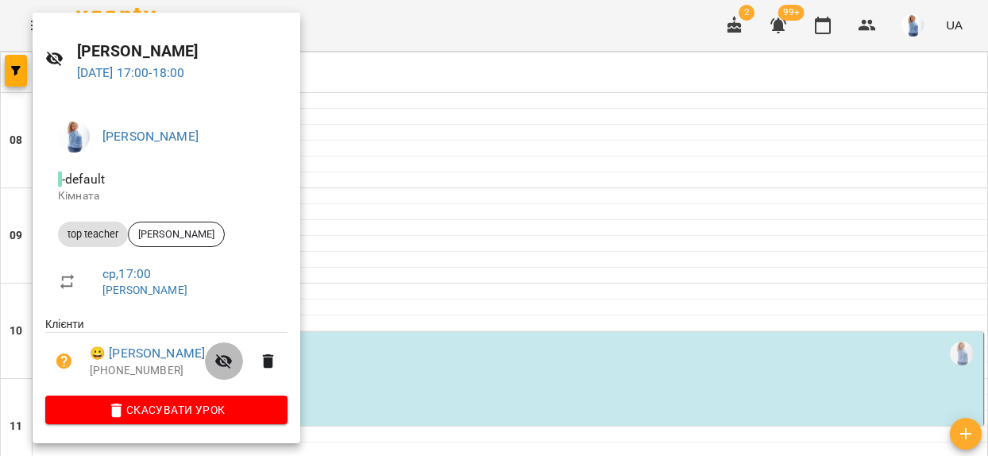
click at [233, 364] on icon "button" at bounding box center [223, 361] width 17 height 15
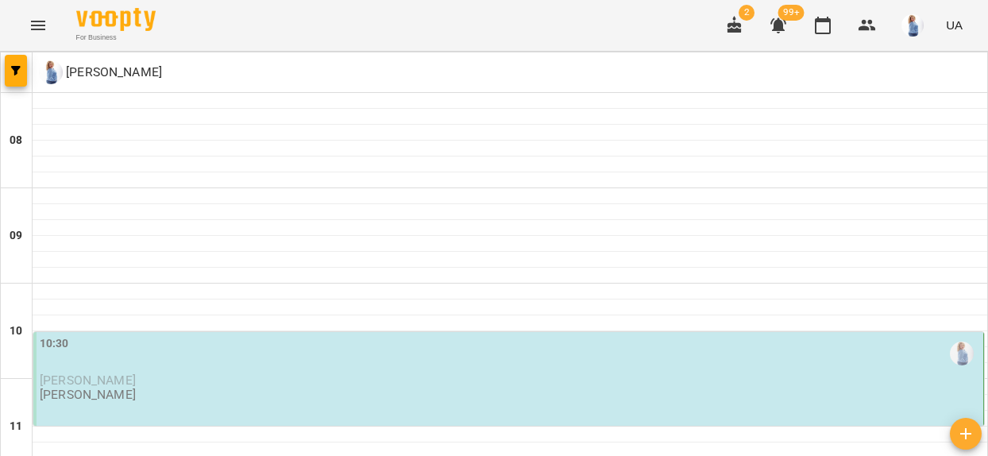
scroll to position [801, 0]
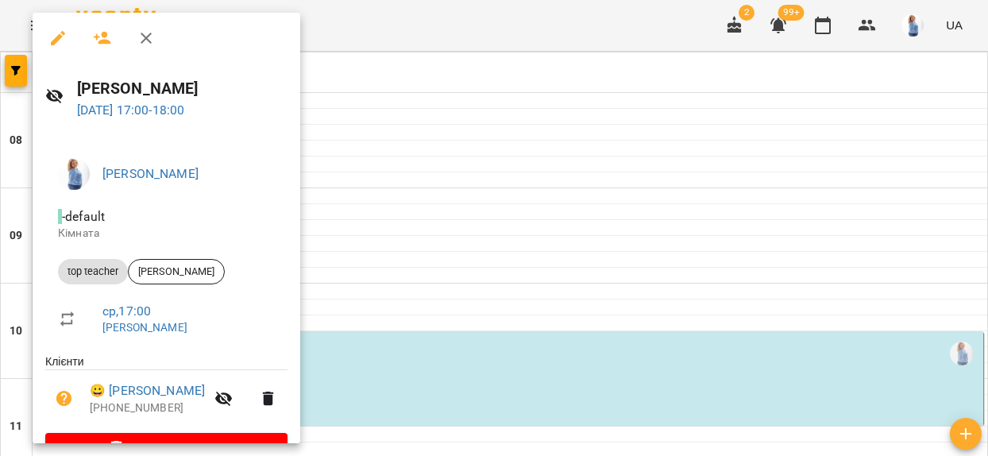
scroll to position [40, 0]
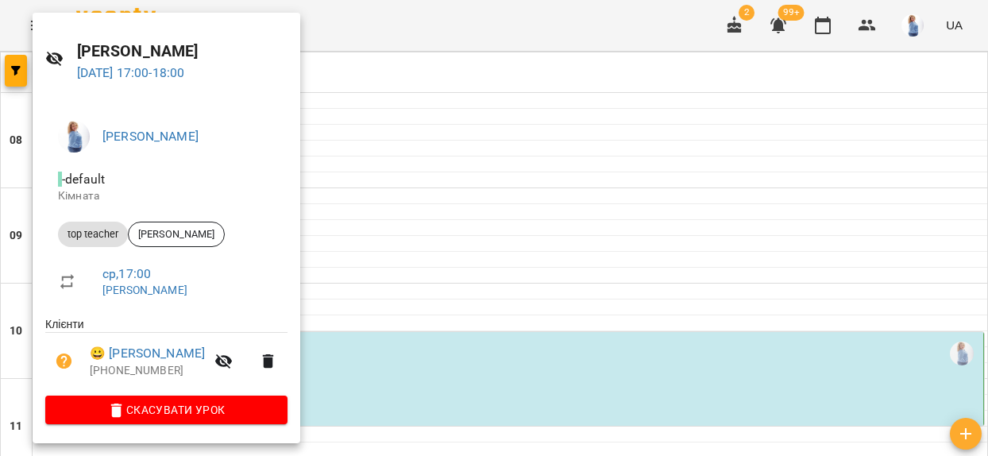
click at [407, 309] on div at bounding box center [494, 228] width 988 height 456
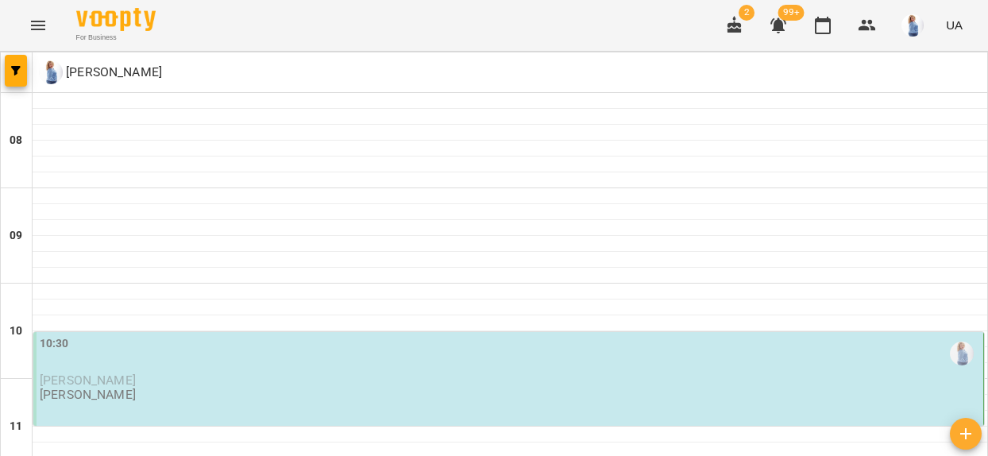
scroll to position [779, 0]
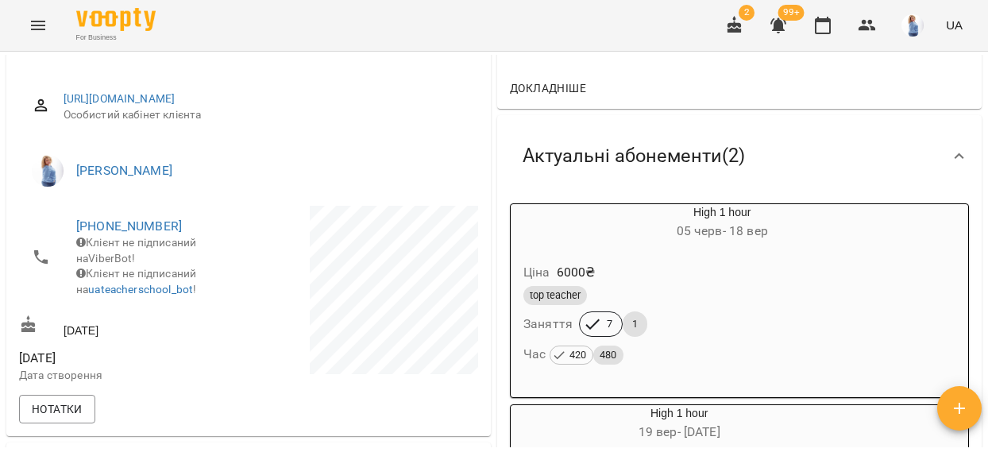
scroll to position [192, 0]
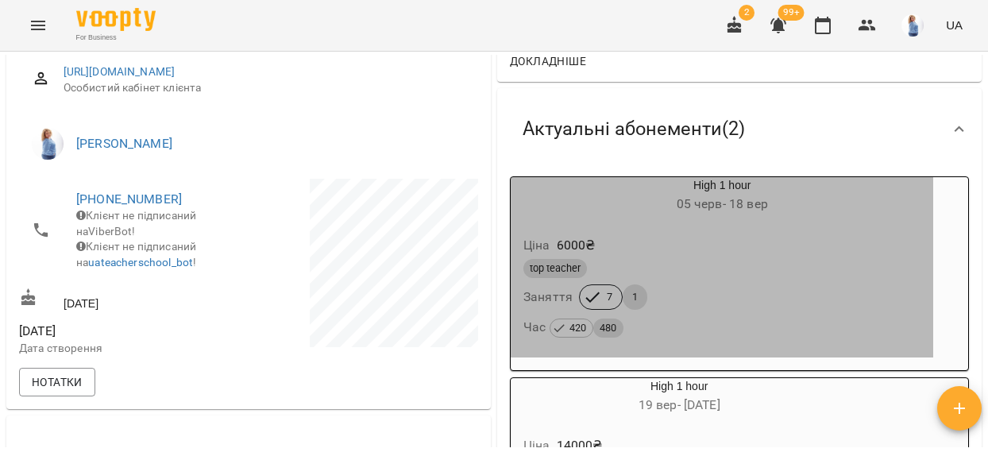
click at [720, 292] on div "top teacher Заняття 7 1 Час 420 480" at bounding box center [722, 299] width 404 height 86
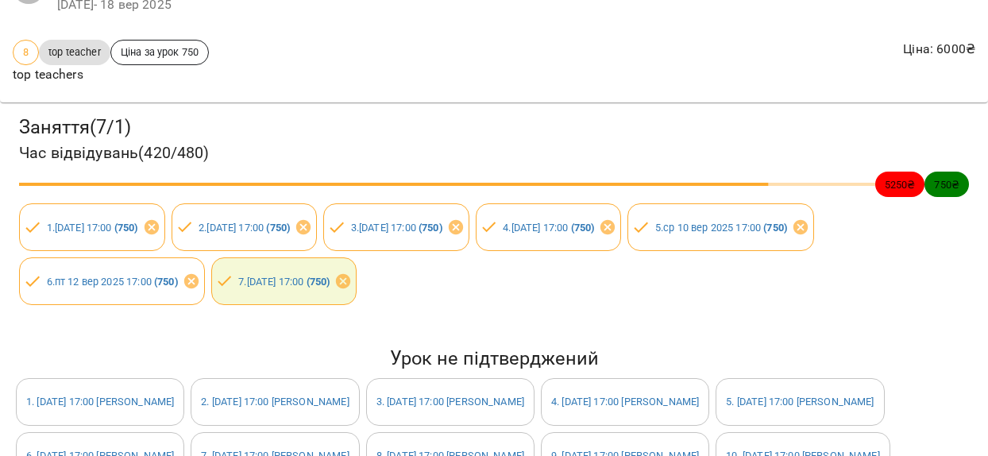
scroll to position [0, 0]
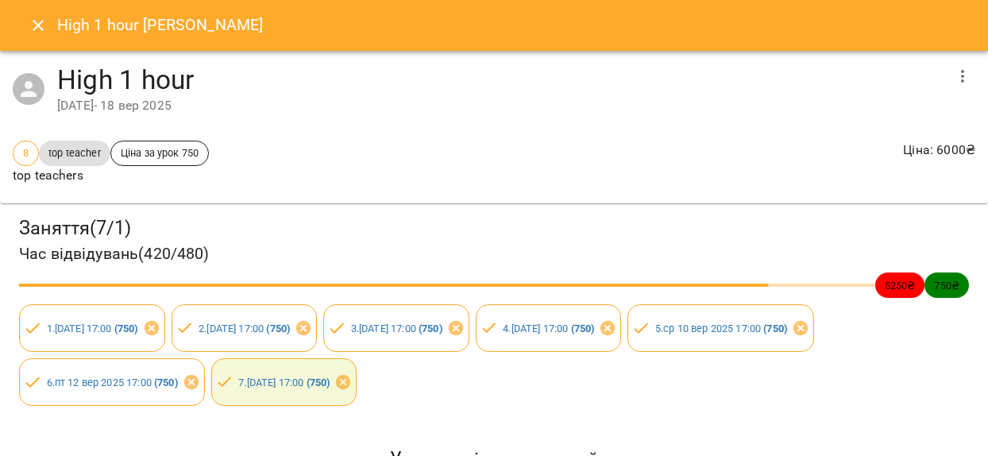
click at [26, 24] on button "Close" at bounding box center [38, 25] width 38 height 38
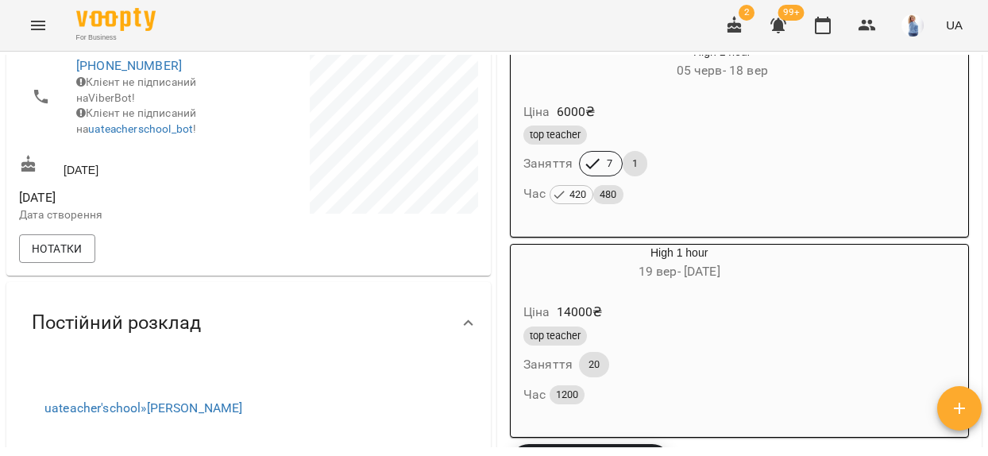
scroll to position [261, 0]
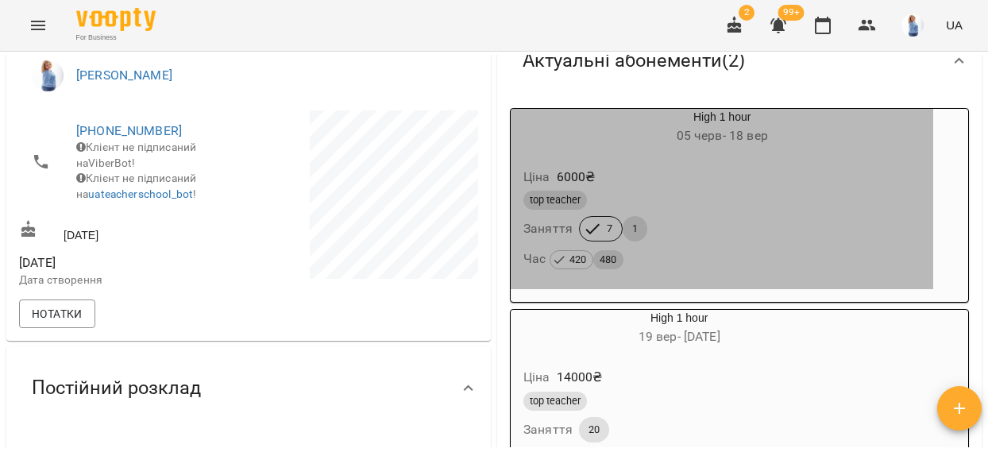
click at [721, 258] on div "Час 420 480" at bounding box center [722, 259] width 397 height 22
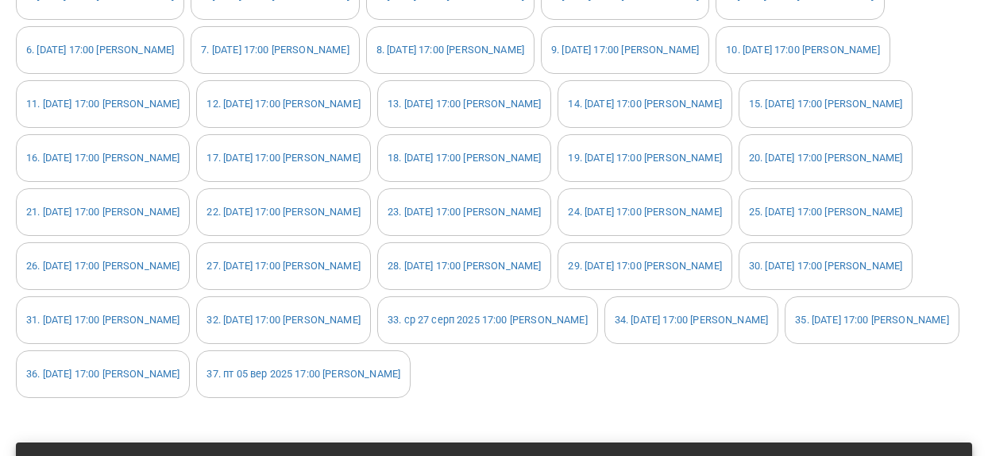
scroll to position [474, 0]
